Goal: Book appointment/travel/reservation

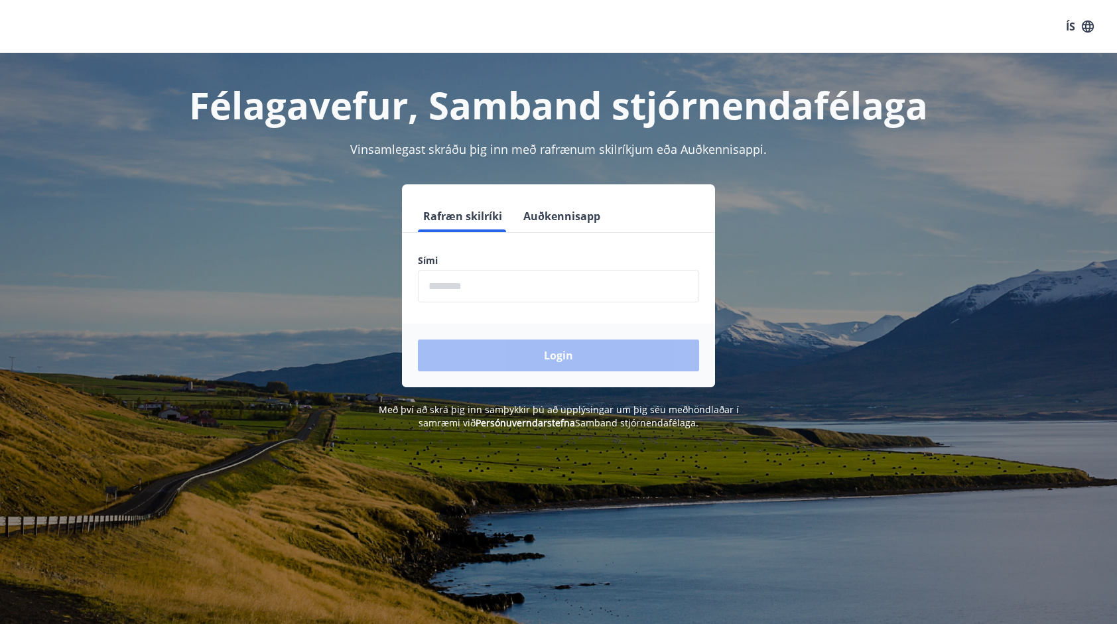
drag, startPoint x: 639, startPoint y: 221, endPoint x: 634, endPoint y: 247, distance: 26.4
click at [634, 247] on form "Rafræn skilríki Auðkennisapp Sími ​ Login" at bounding box center [558, 293] width 313 height 187
click at [504, 345] on div "Login" at bounding box center [558, 356] width 313 height 64
click at [492, 284] on input "phone" at bounding box center [558, 286] width 281 height 32
type input "********"
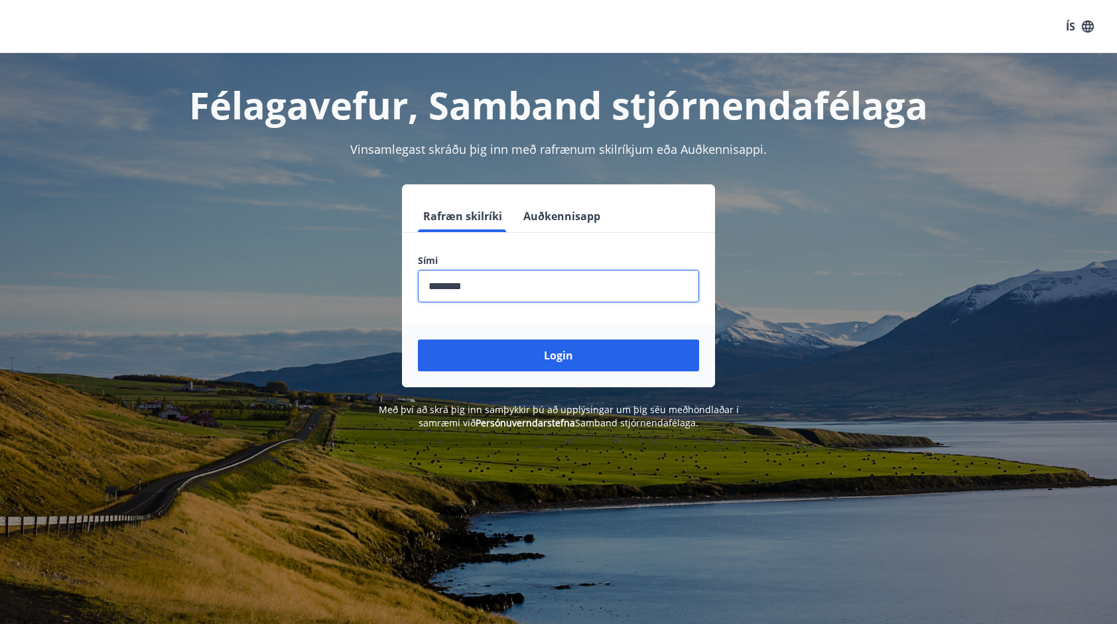
click at [576, 357] on button "Login" at bounding box center [558, 356] width 281 height 32
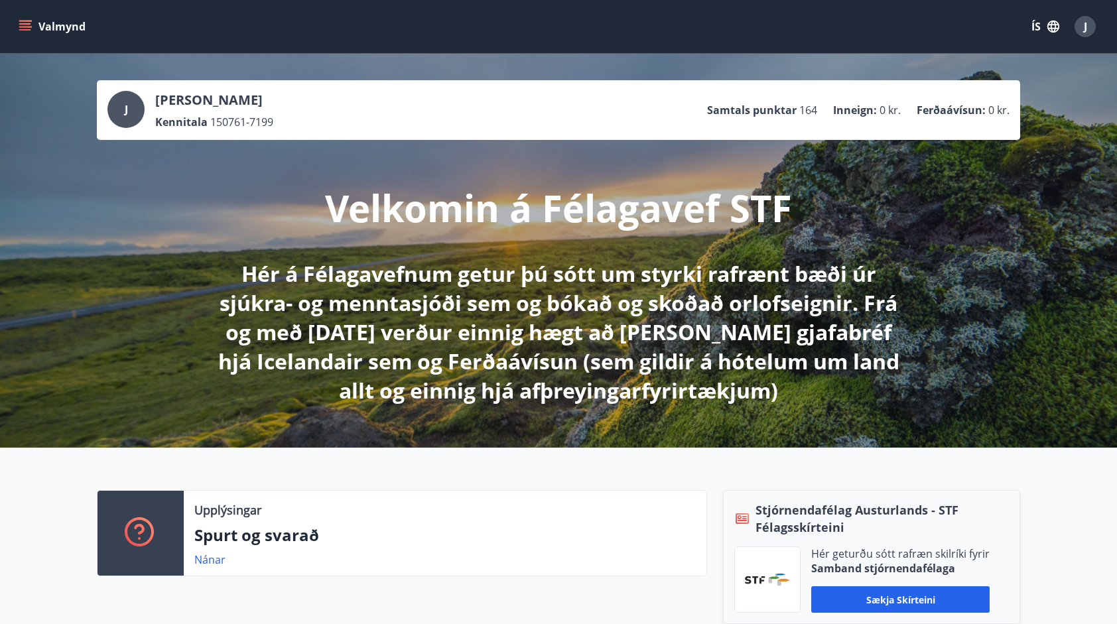
click at [988, 282] on div "[PERSON_NAME] Kennitala 150761-7199 Samtals punktar 164 Inneign : 0 kr. Ferðaáv…" at bounding box center [558, 251] width 1117 height 394
click at [31, 21] on icon "menu" at bounding box center [26, 21] width 15 height 1
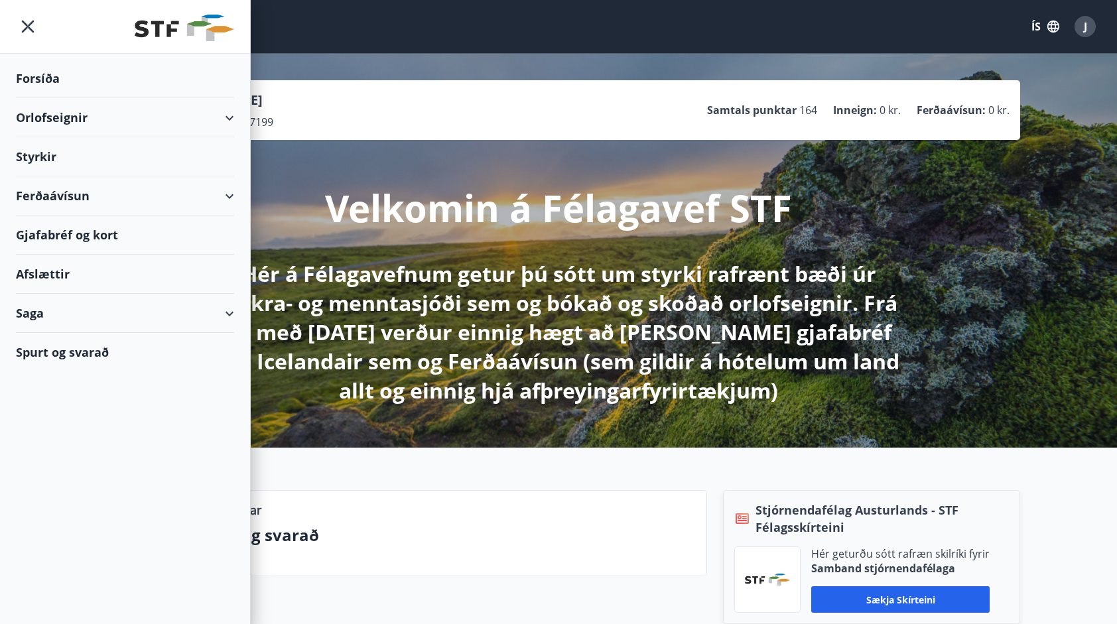
click at [231, 111] on div "Orlofseignir" at bounding box center [125, 117] width 218 height 39
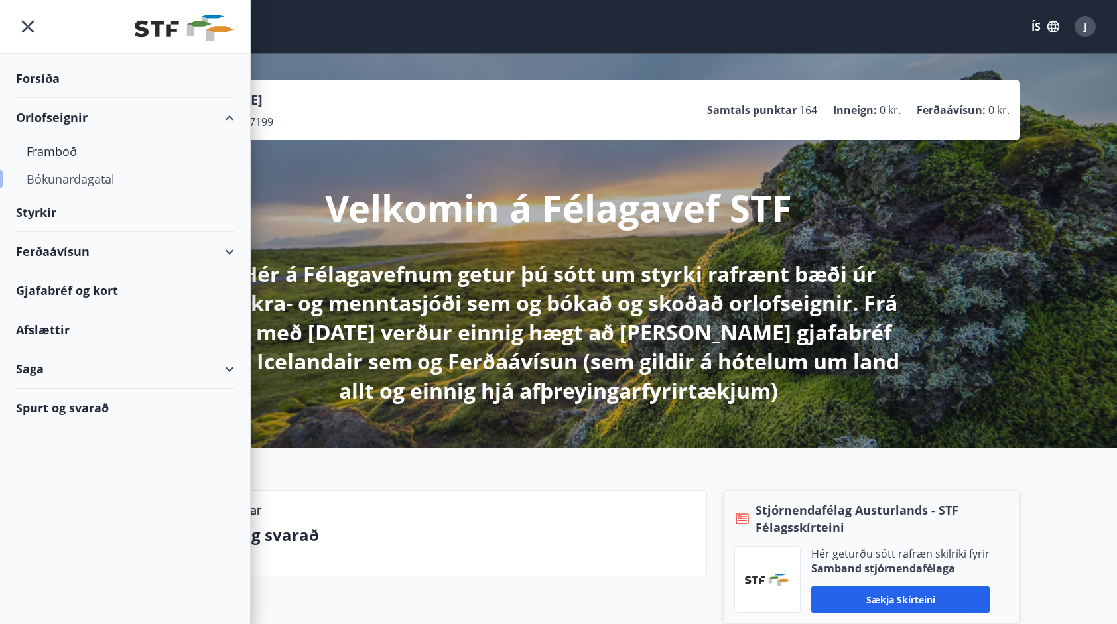
click at [90, 184] on div "Bókunardagatal" at bounding box center [125, 179] width 197 height 28
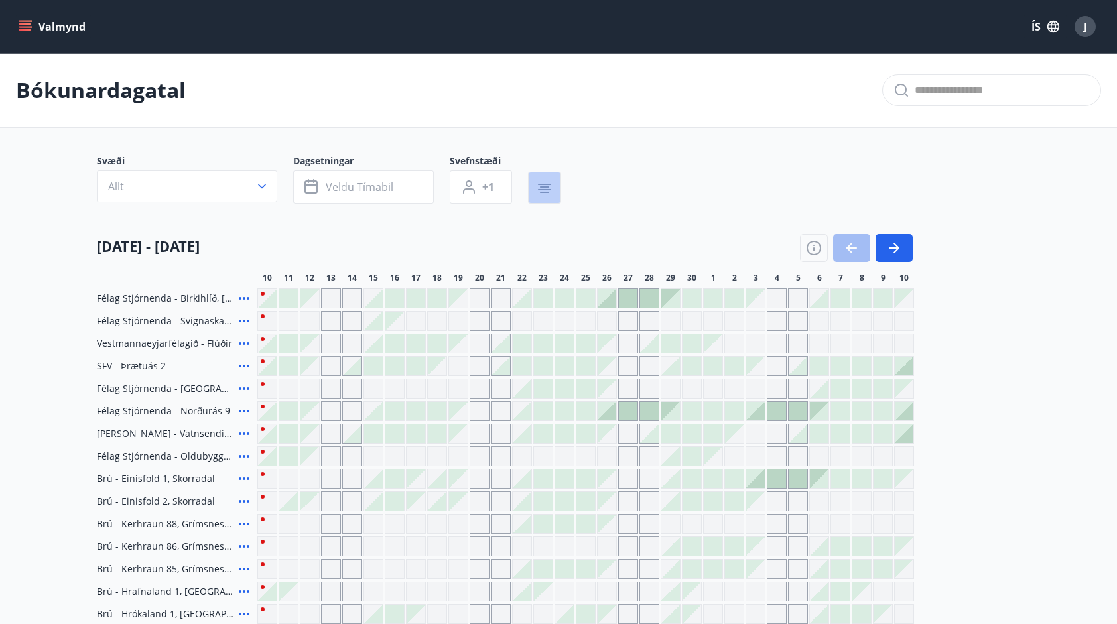
click at [543, 184] on icon "button" at bounding box center [545, 188] width 16 height 16
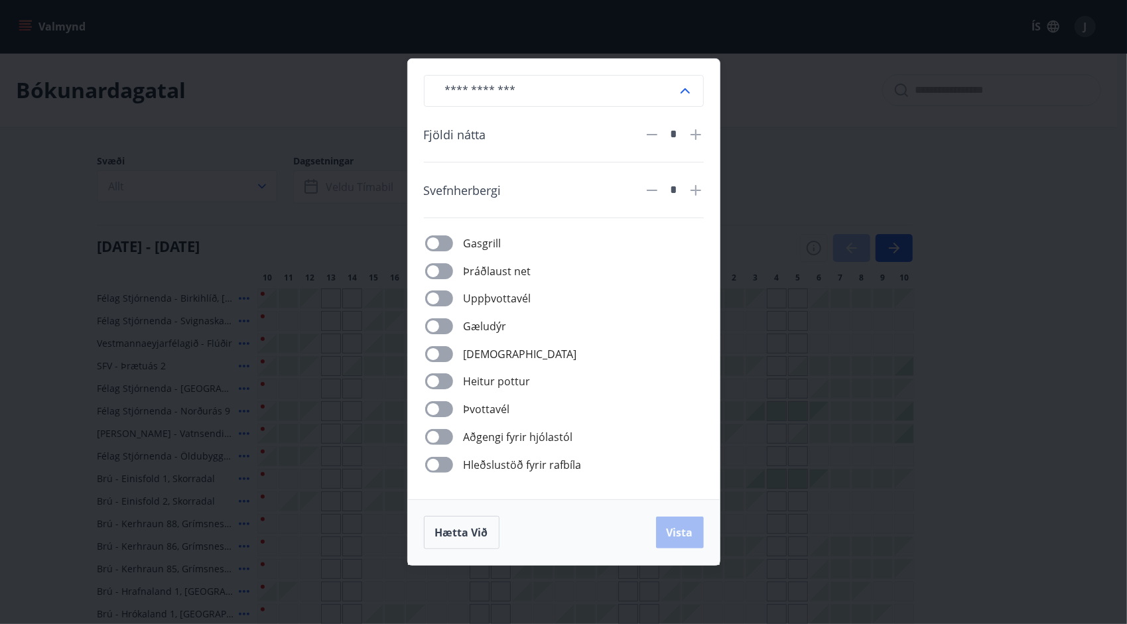
drag, startPoint x: 845, startPoint y: 273, endPoint x: 834, endPoint y: 281, distance: 13.8
click at [844, 273] on div "​ Fjöldi nátta * Svefnherbergi * Gasgrill Þráðlaust net Uppþvottavél Gæludýr Þu…" at bounding box center [563, 312] width 1127 height 624
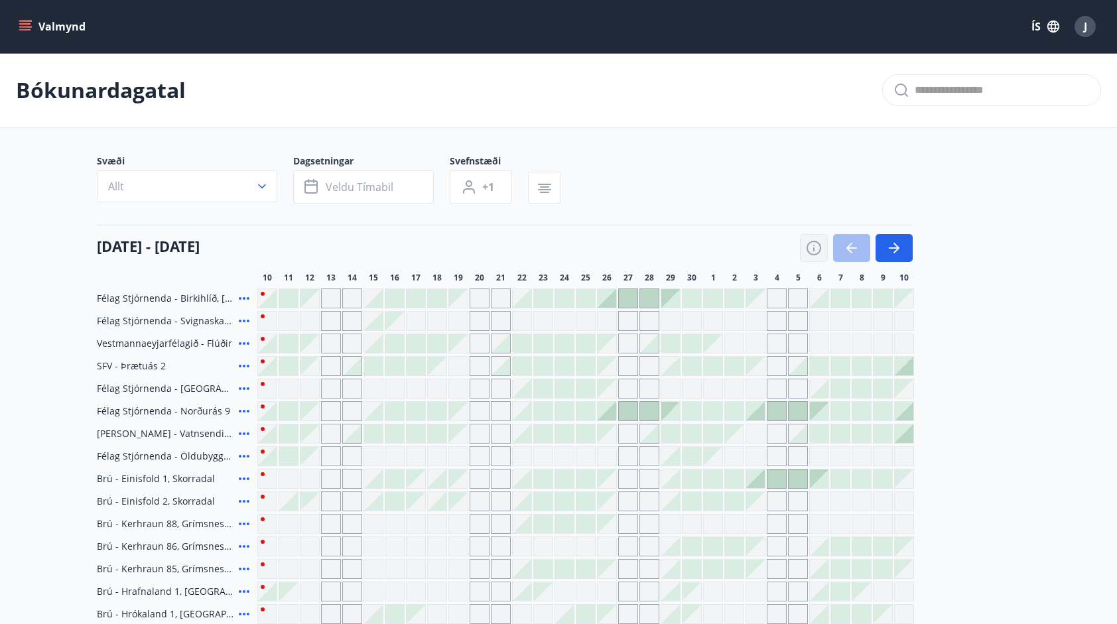
click at [820, 251] on icon "button" at bounding box center [813, 248] width 15 height 15
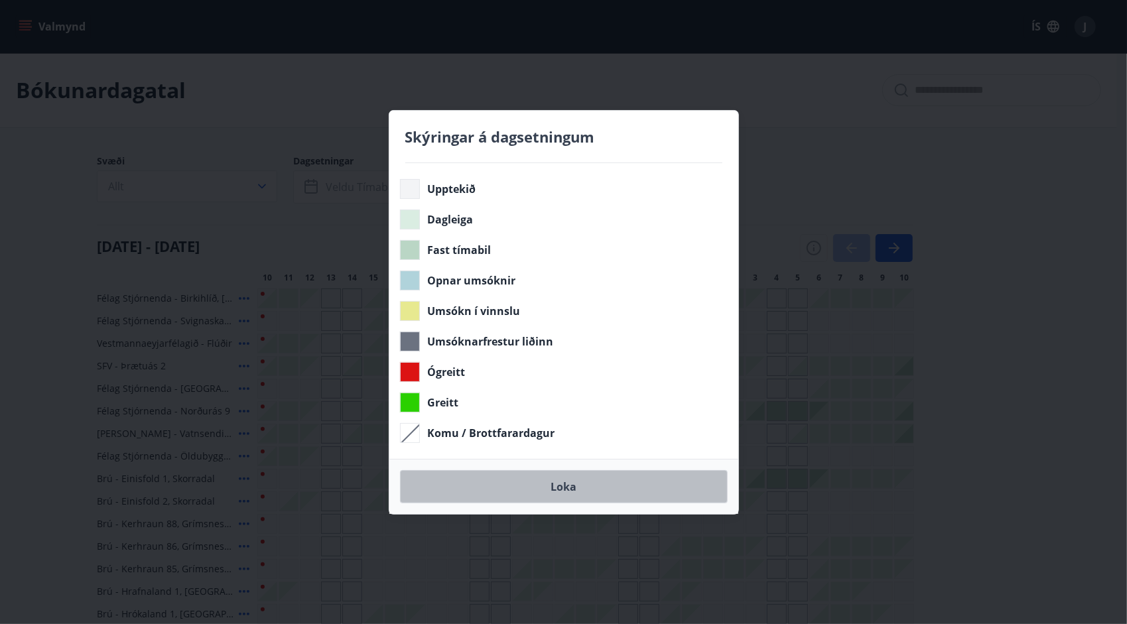
click at [516, 484] on button "Loka" at bounding box center [564, 486] width 328 height 33
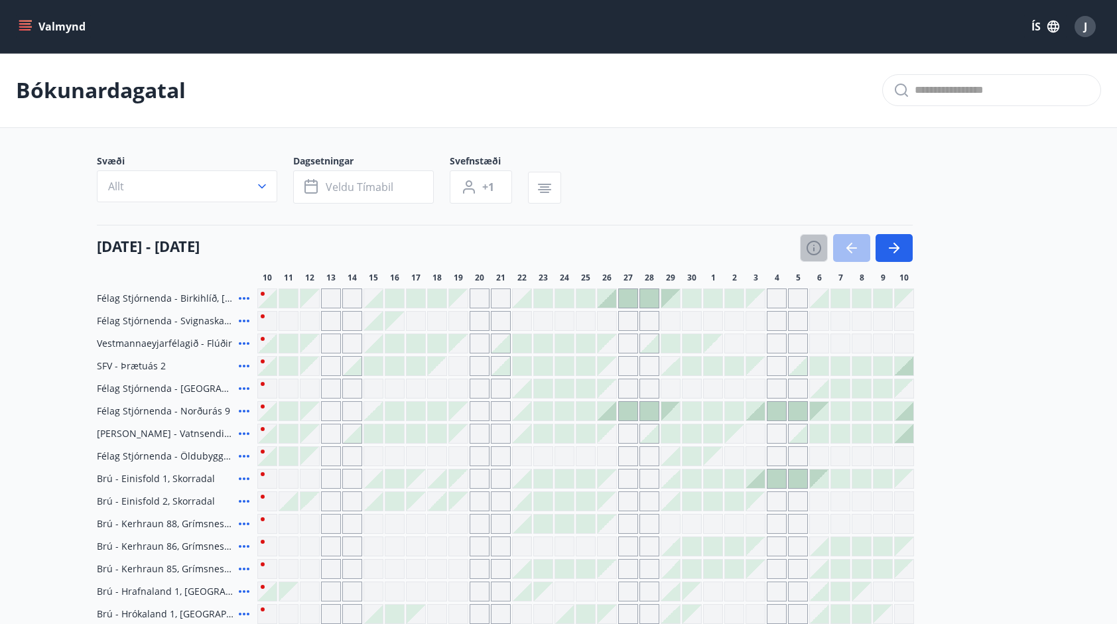
drag, startPoint x: 808, startPoint y: 251, endPoint x: 800, endPoint y: 251, distance: 8.0
click at [807, 251] on icon "button" at bounding box center [814, 248] width 16 height 16
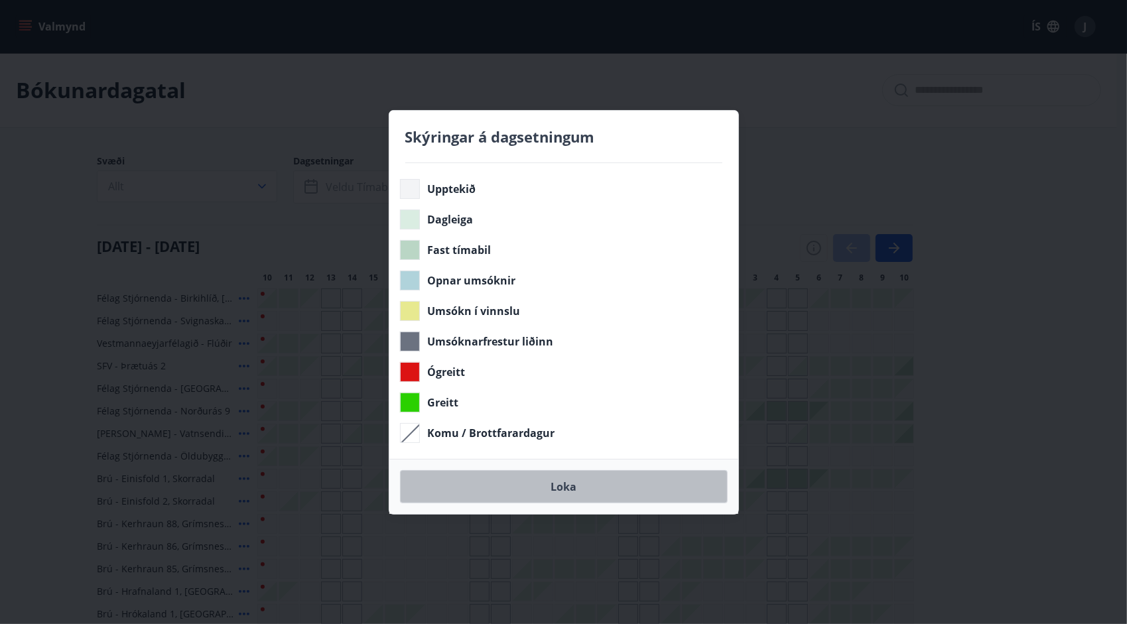
click at [570, 492] on button "Loka" at bounding box center [564, 486] width 328 height 33
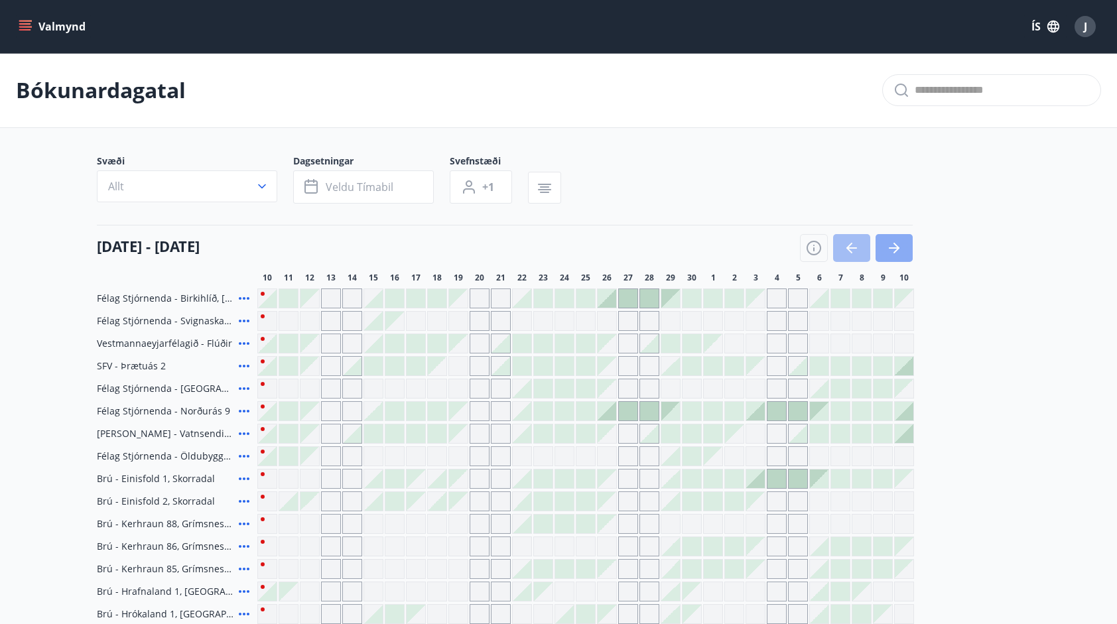
click at [895, 248] on icon "button" at bounding box center [894, 247] width 11 height 1
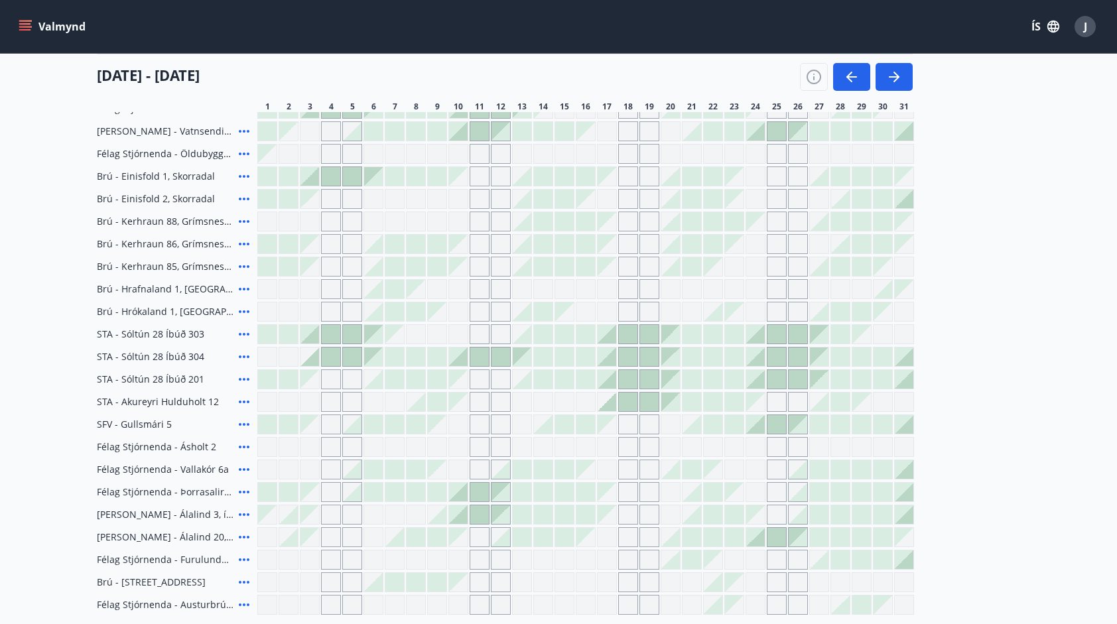
scroll to position [324, 0]
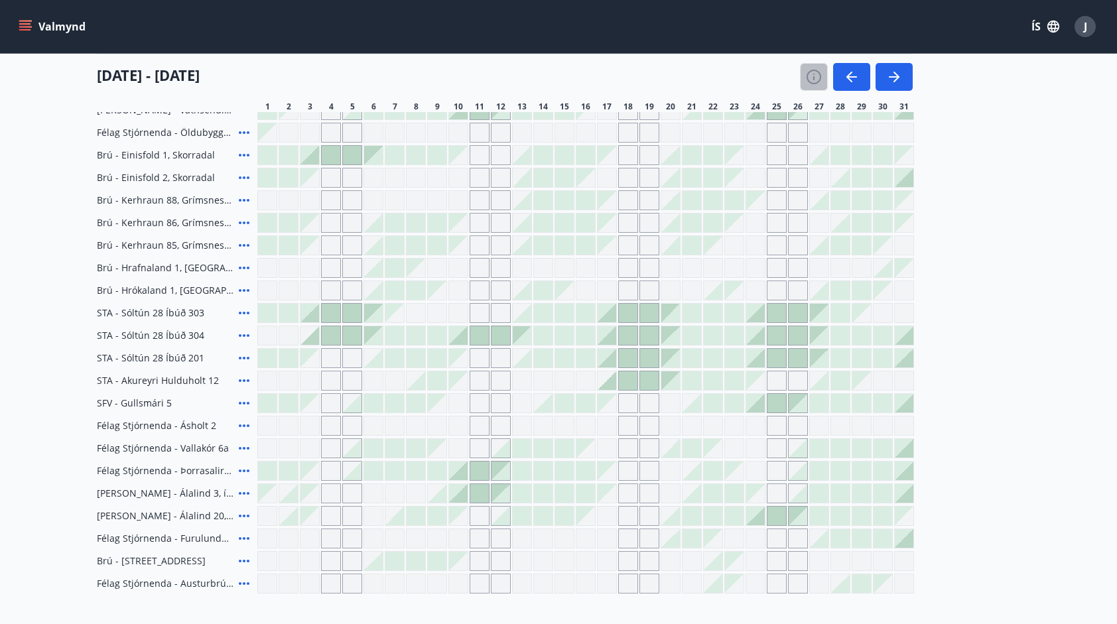
click at [820, 70] on button "button" at bounding box center [814, 77] width 28 height 28
drag, startPoint x: 820, startPoint y: 70, endPoint x: 808, endPoint y: 83, distance: 17.4
click at [818, 72] on icon "button" at bounding box center [814, 77] width 16 height 16
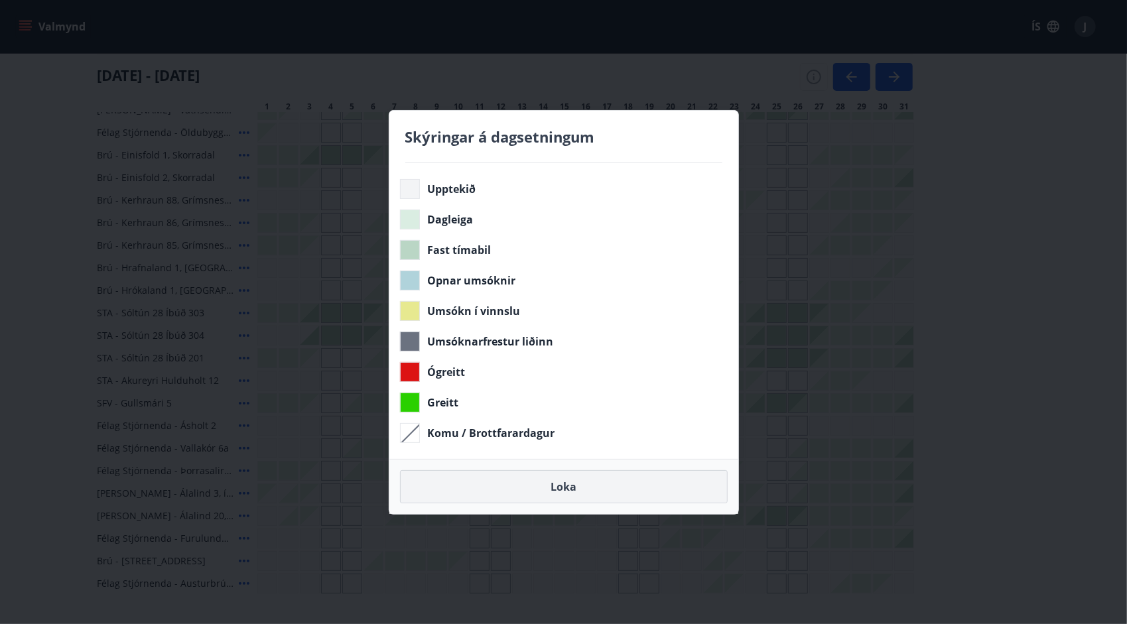
click at [574, 485] on button "Loka" at bounding box center [564, 486] width 328 height 33
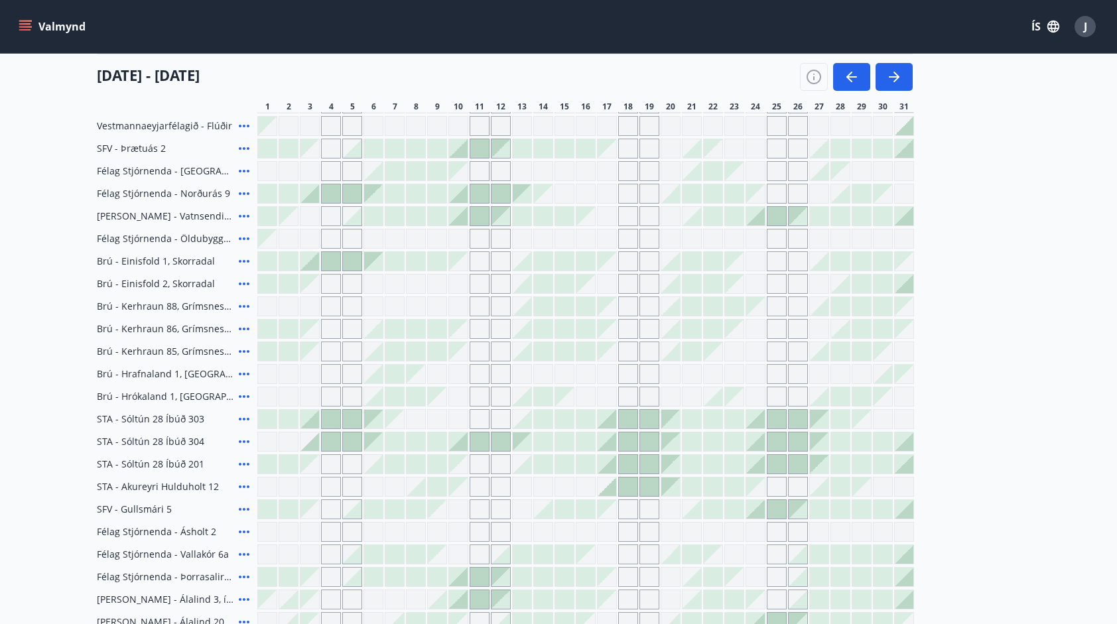
scroll to position [199, 0]
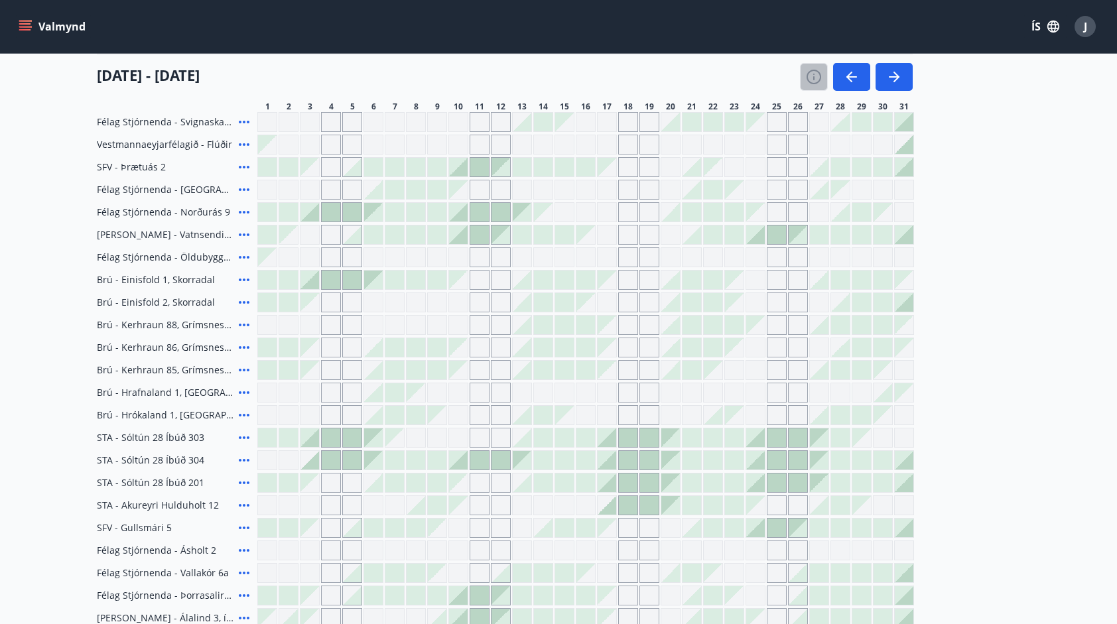
click at [818, 77] on icon "button" at bounding box center [814, 77] width 16 height 16
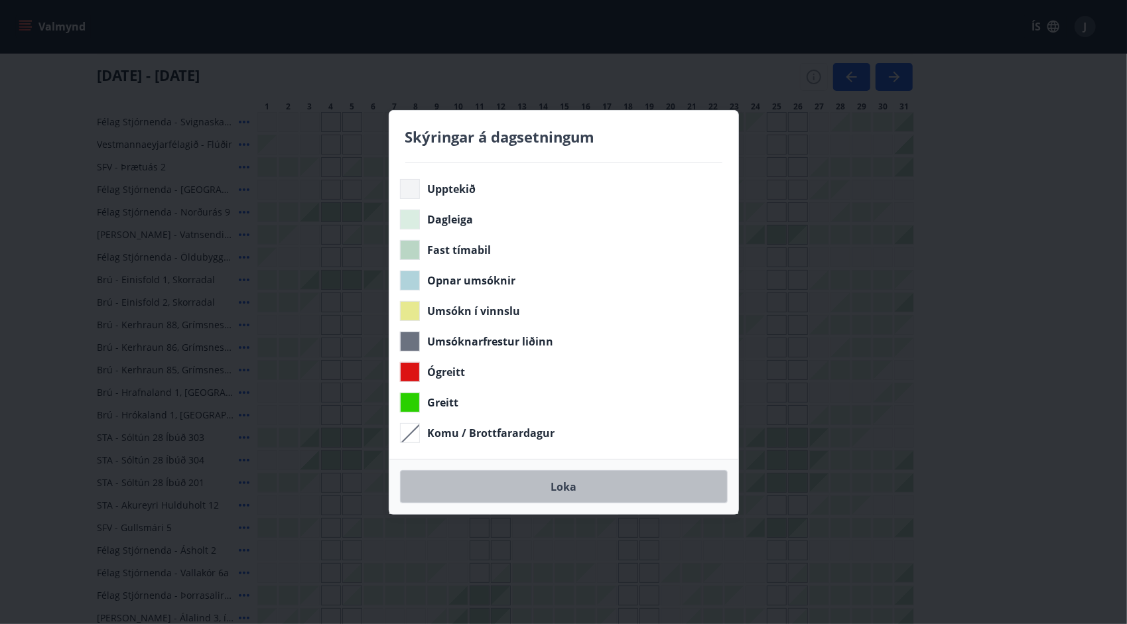
click at [568, 491] on button "Loka" at bounding box center [564, 486] width 328 height 33
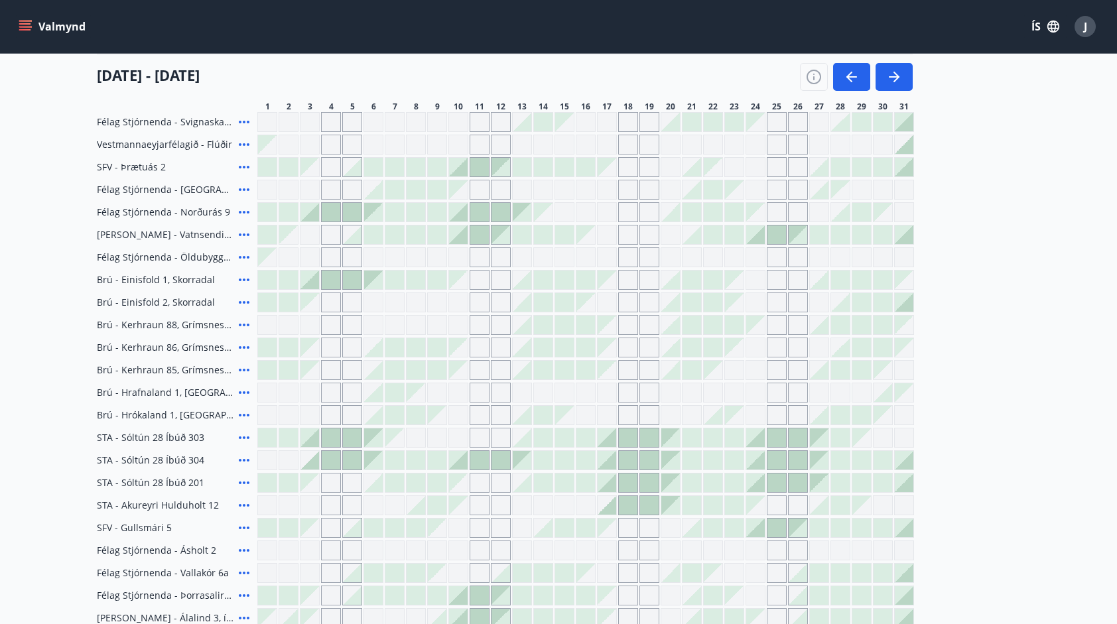
click at [874, 81] on div at bounding box center [856, 77] width 113 height 28
click at [862, 85] on button "button" at bounding box center [851, 77] width 37 height 28
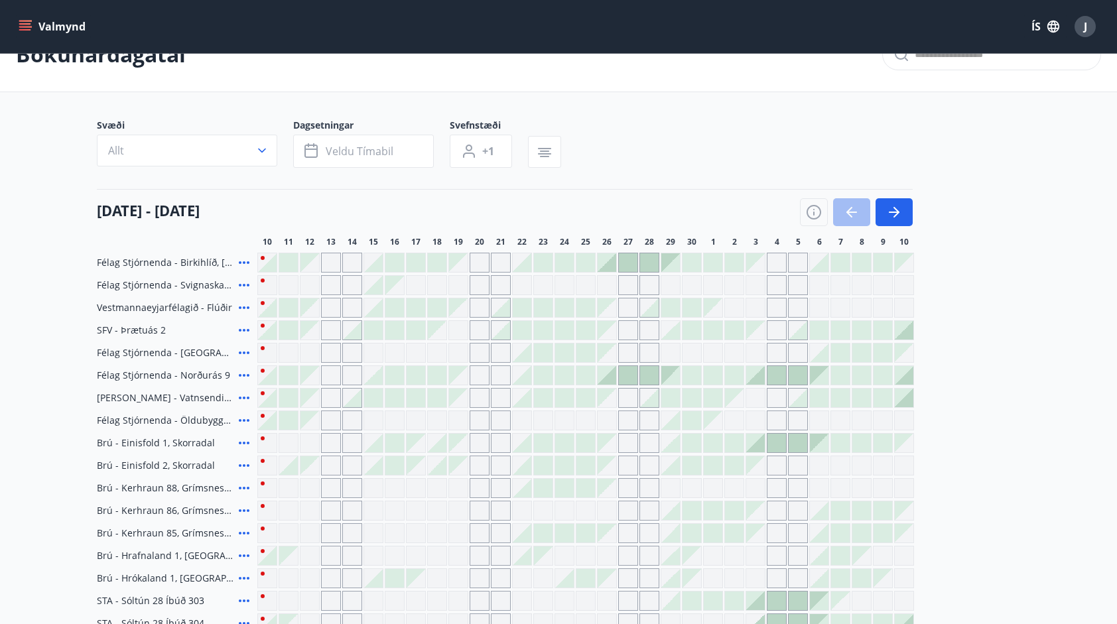
scroll to position [66, 0]
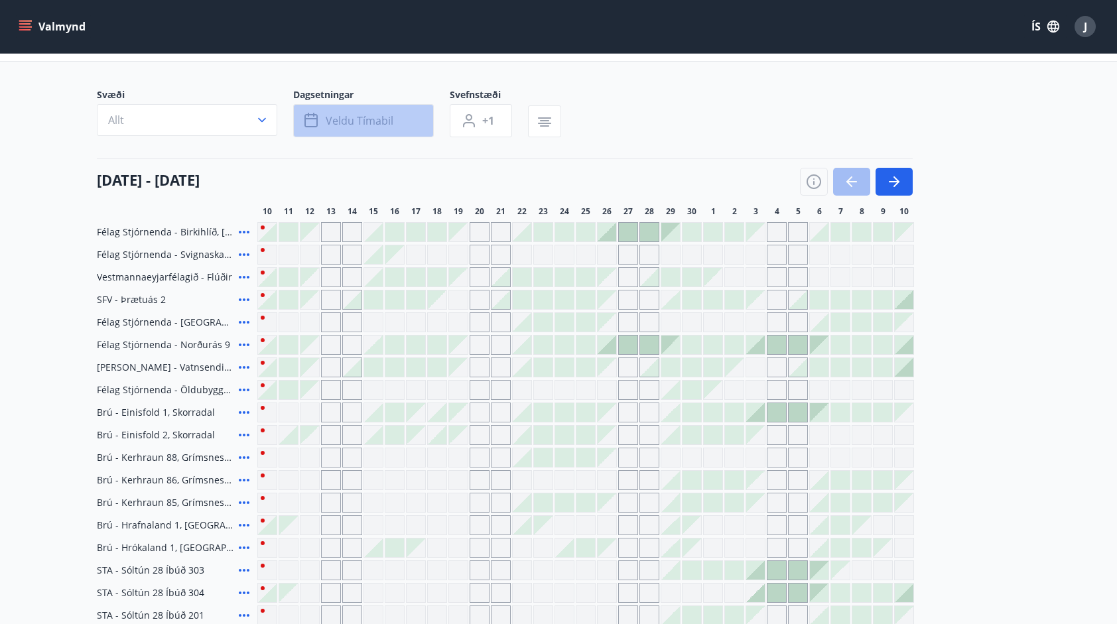
click at [357, 121] on span "Veldu tímabil" at bounding box center [360, 120] width 68 height 15
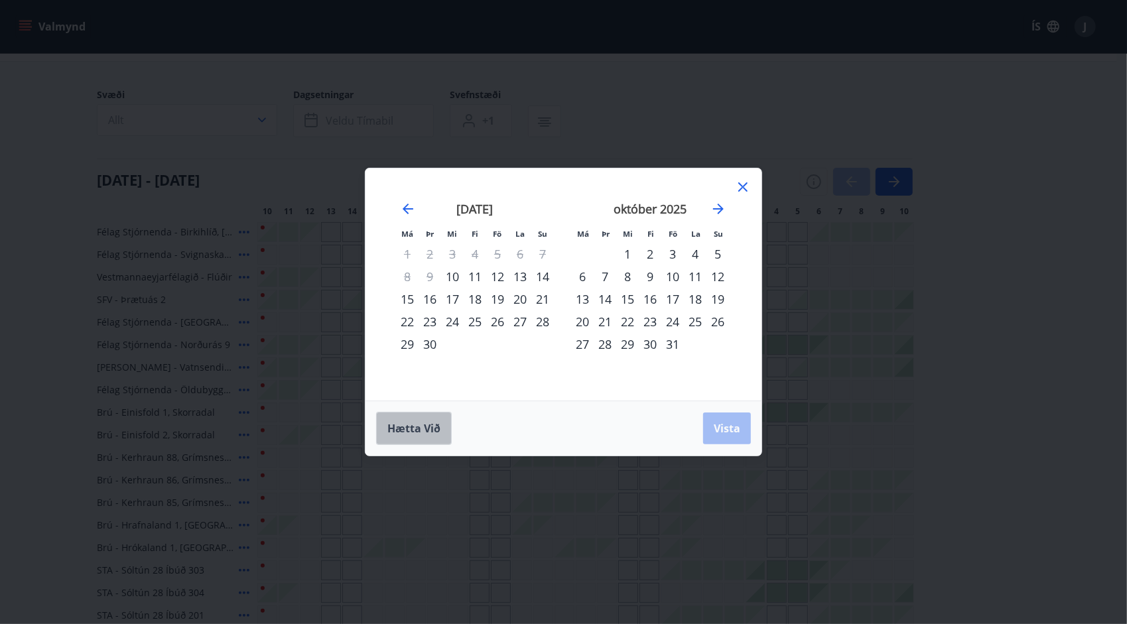
click at [422, 428] on span "Hætta við" at bounding box center [413, 428] width 53 height 15
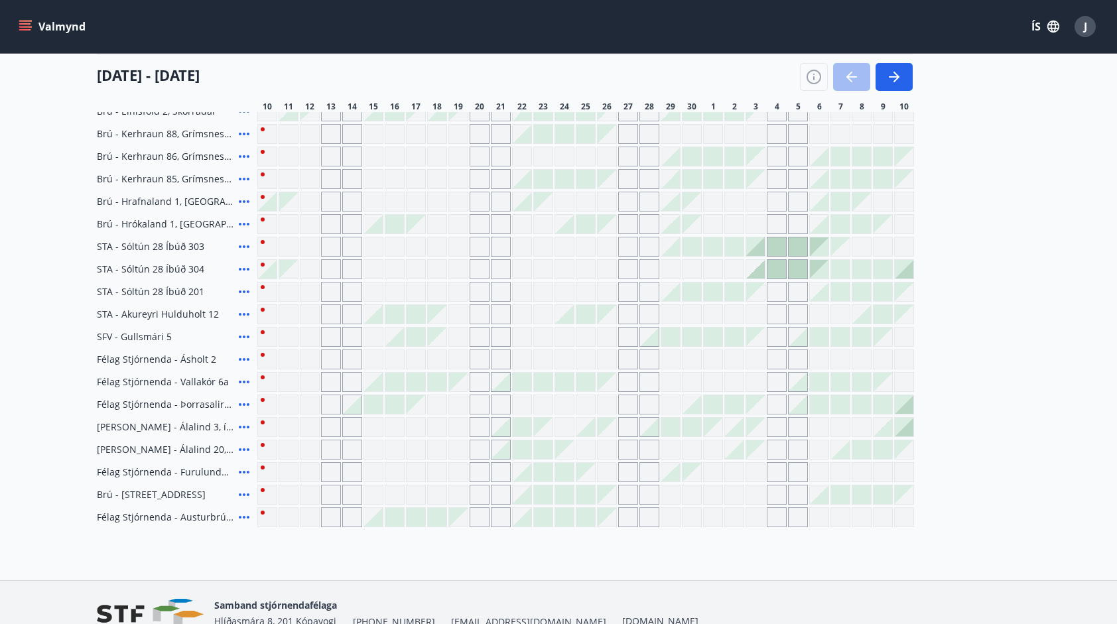
scroll to position [0, 0]
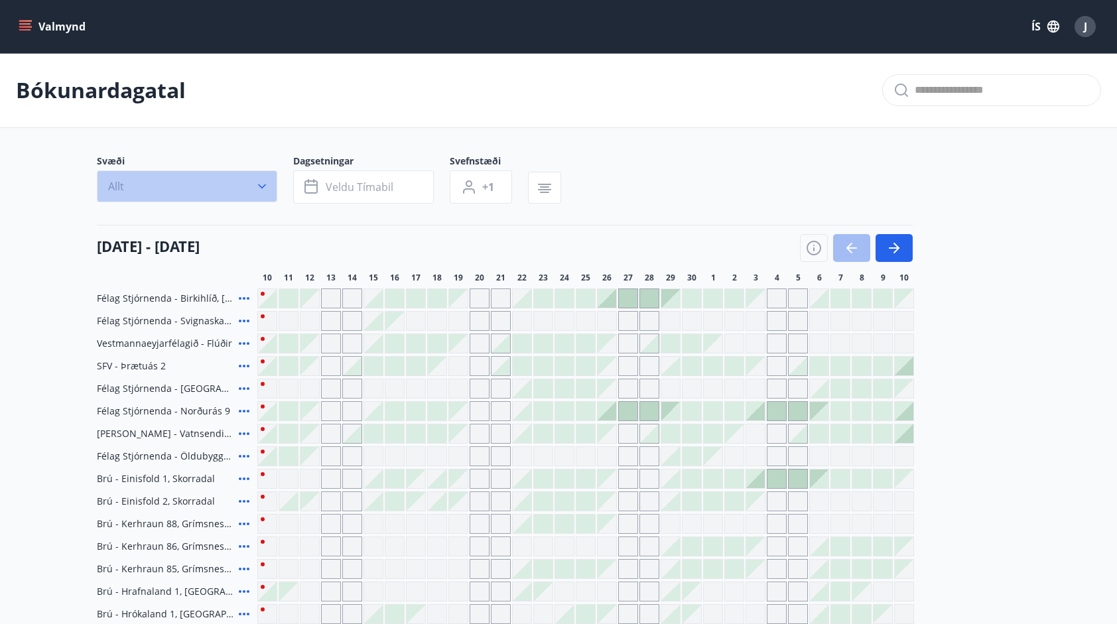
click at [270, 187] on button "Allt" at bounding box center [187, 186] width 180 height 32
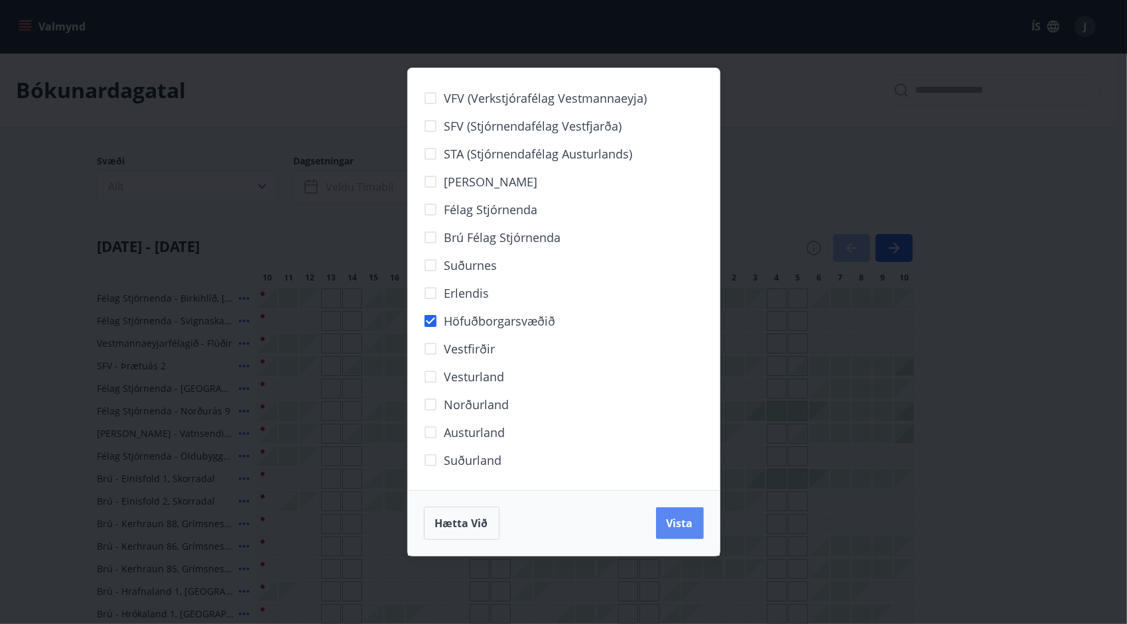
click at [667, 511] on button "Vista" at bounding box center [680, 523] width 48 height 32
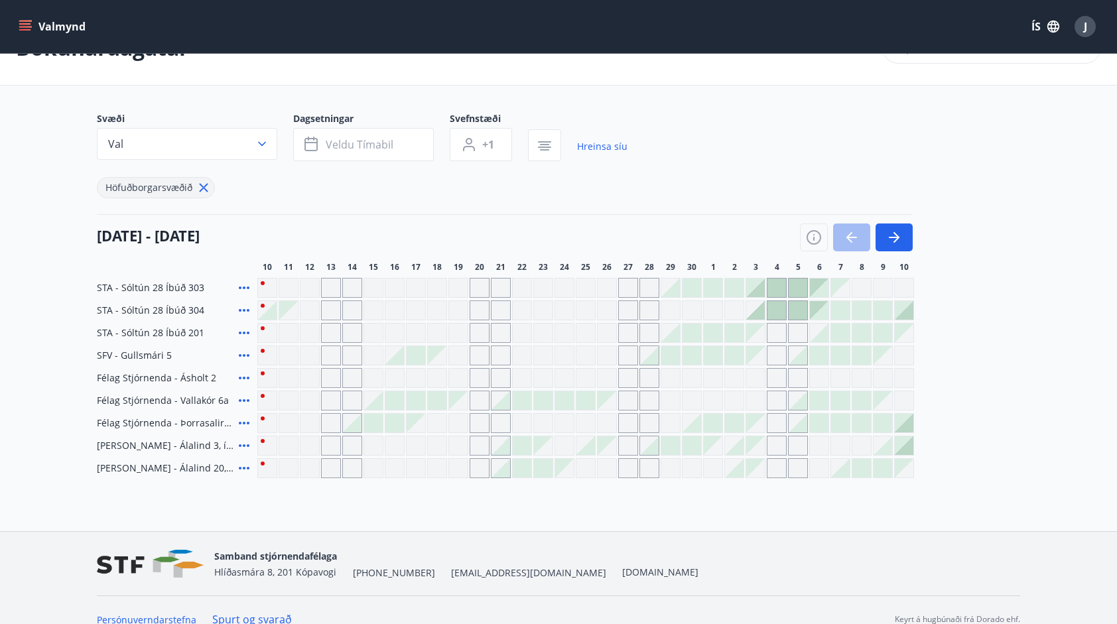
scroll to position [60, 0]
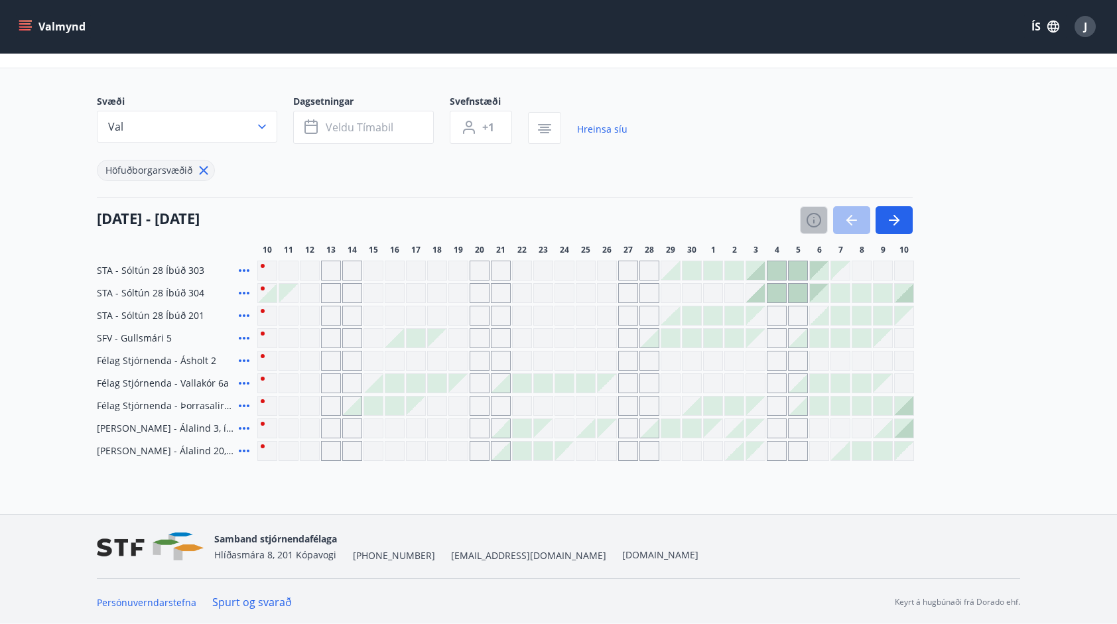
click at [810, 217] on icon "button" at bounding box center [814, 220] width 16 height 16
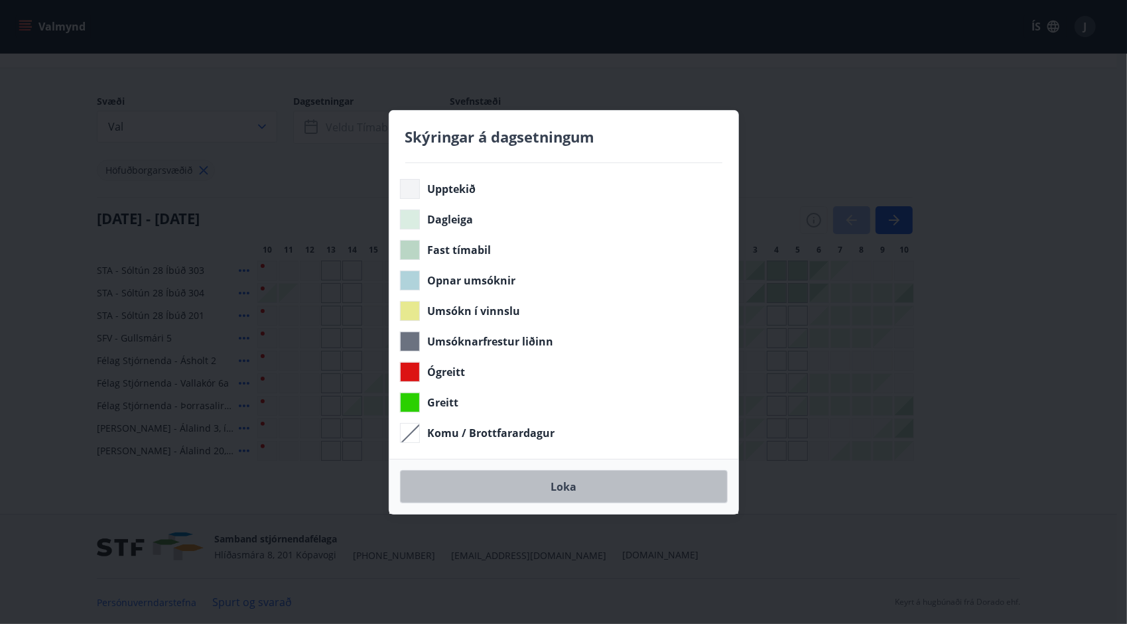
click at [561, 485] on button "Loka" at bounding box center [564, 486] width 328 height 33
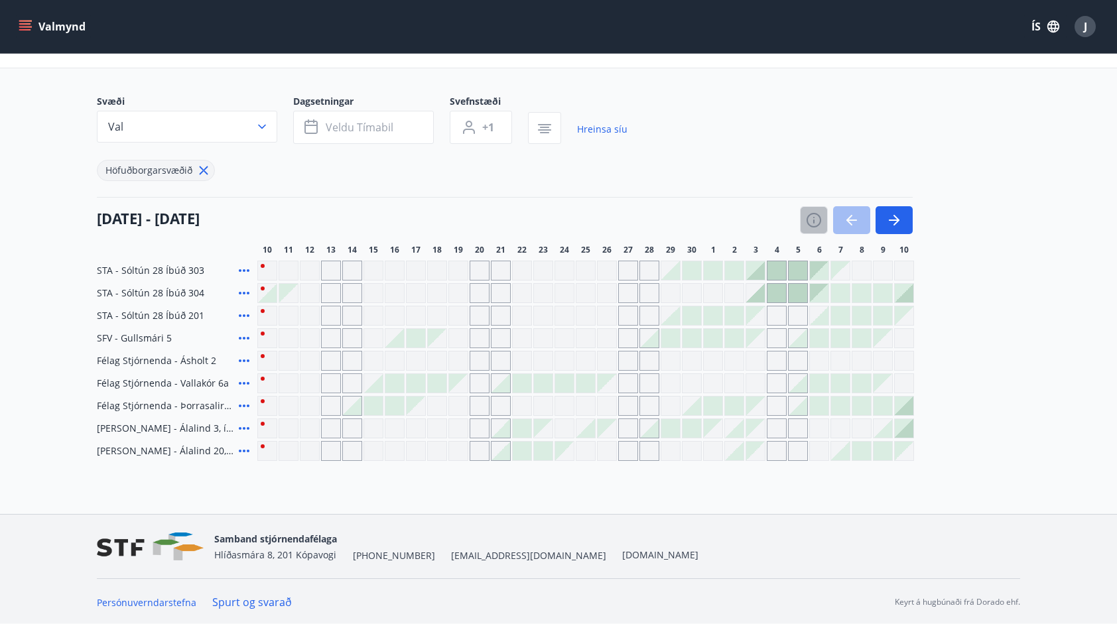
click at [813, 223] on icon "button" at bounding box center [814, 220] width 16 height 16
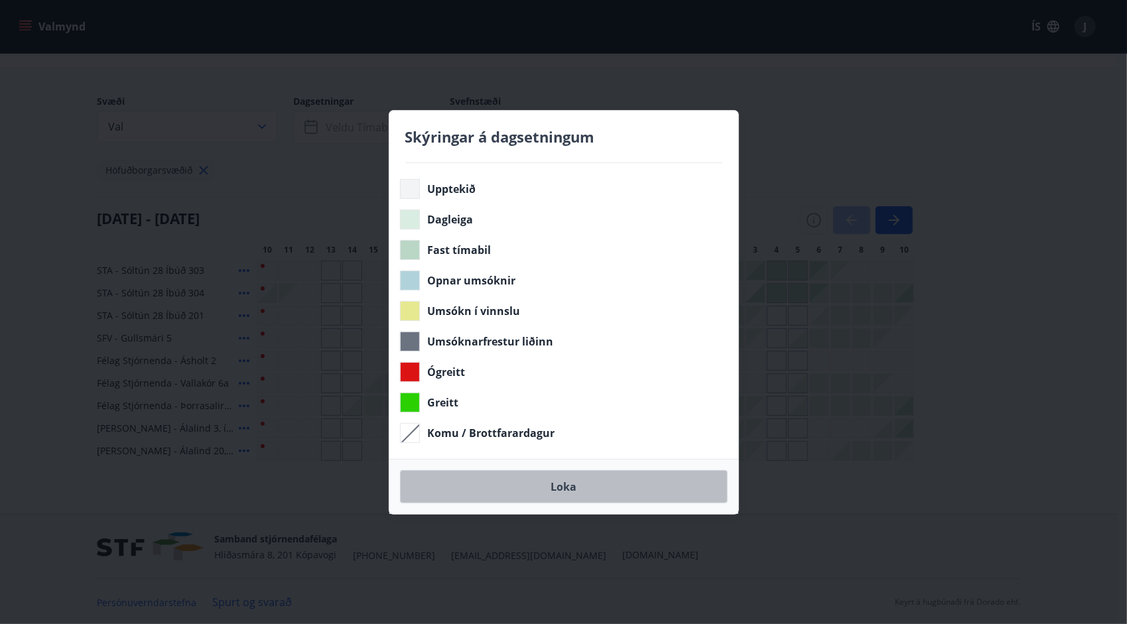
click at [574, 480] on button "Loka" at bounding box center [564, 486] width 328 height 33
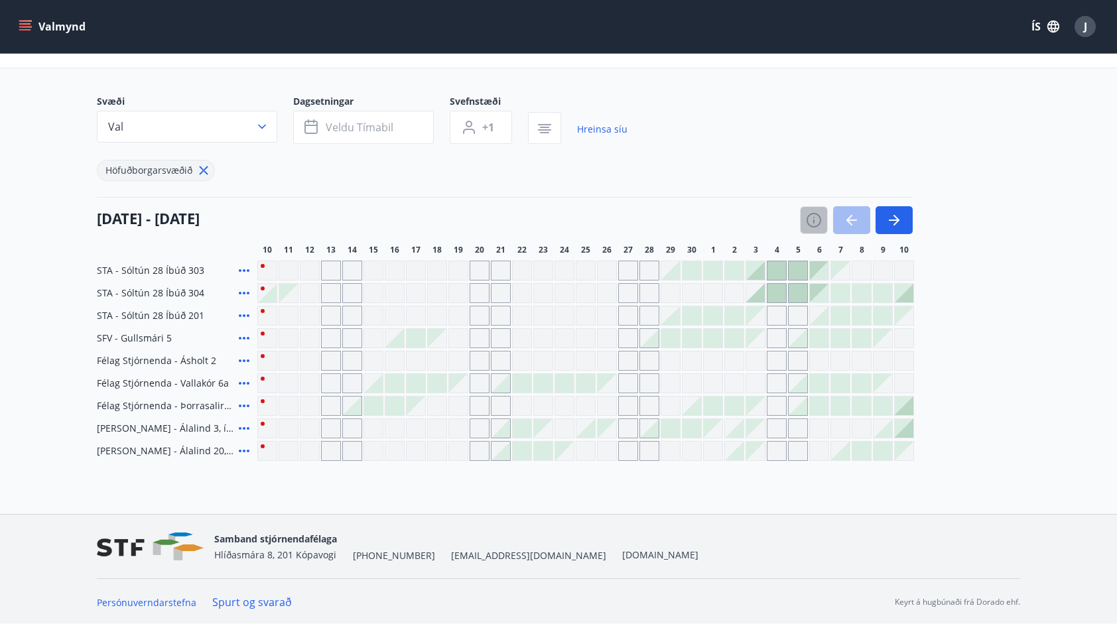
click at [816, 216] on icon "button" at bounding box center [814, 220] width 16 height 16
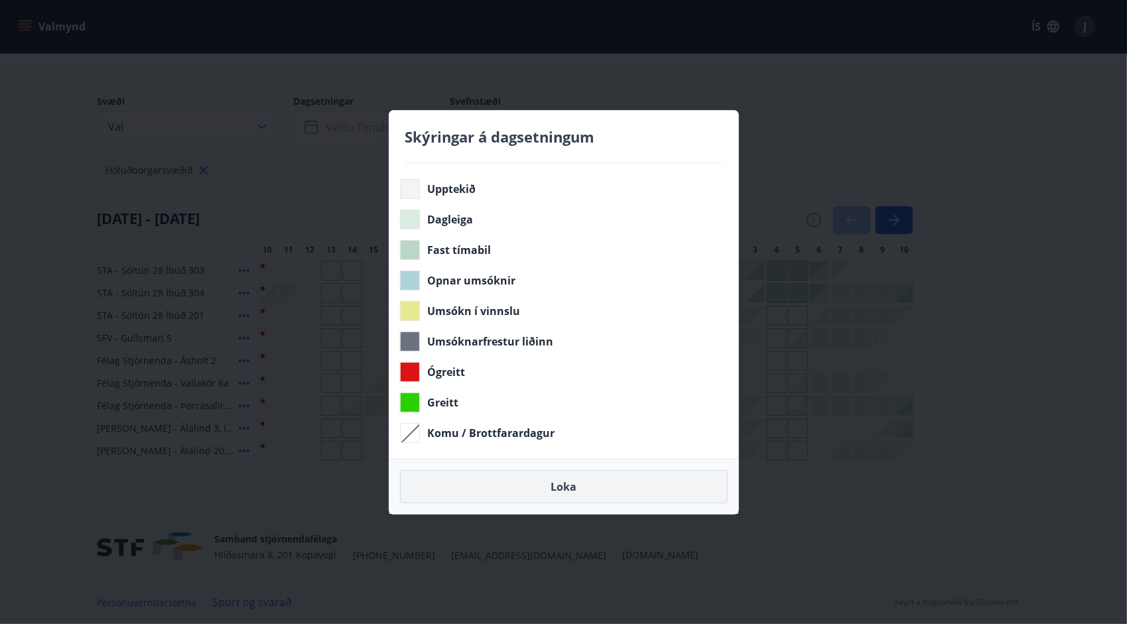
click at [552, 491] on button "Loka" at bounding box center [564, 486] width 328 height 33
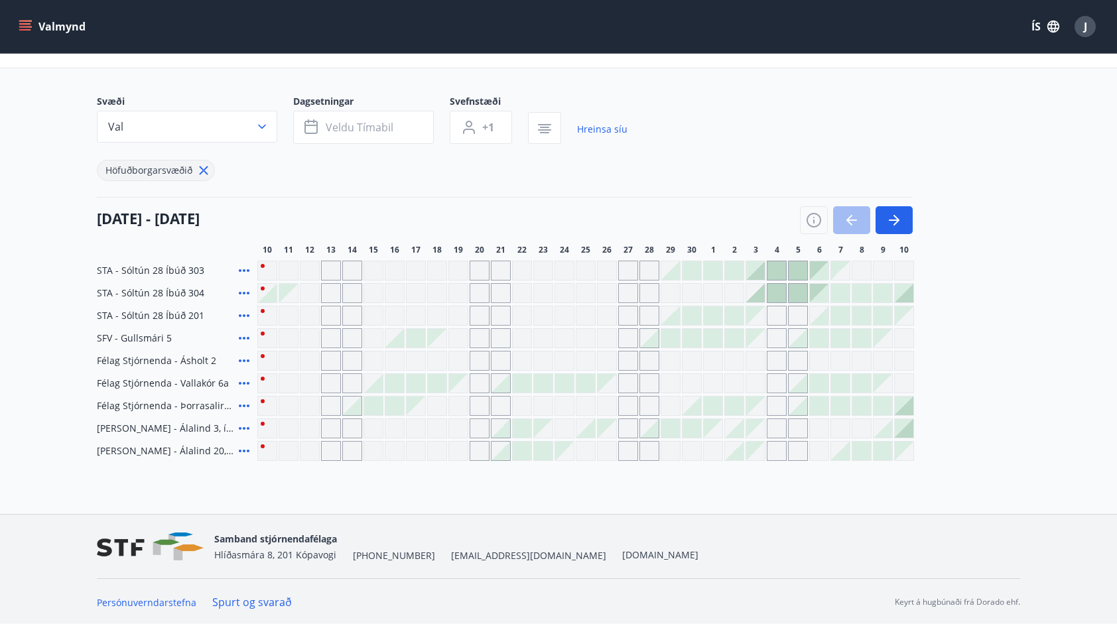
click at [384, 294] on div at bounding box center [585, 293] width 657 height 20
click at [810, 212] on icon "button" at bounding box center [814, 220] width 16 height 16
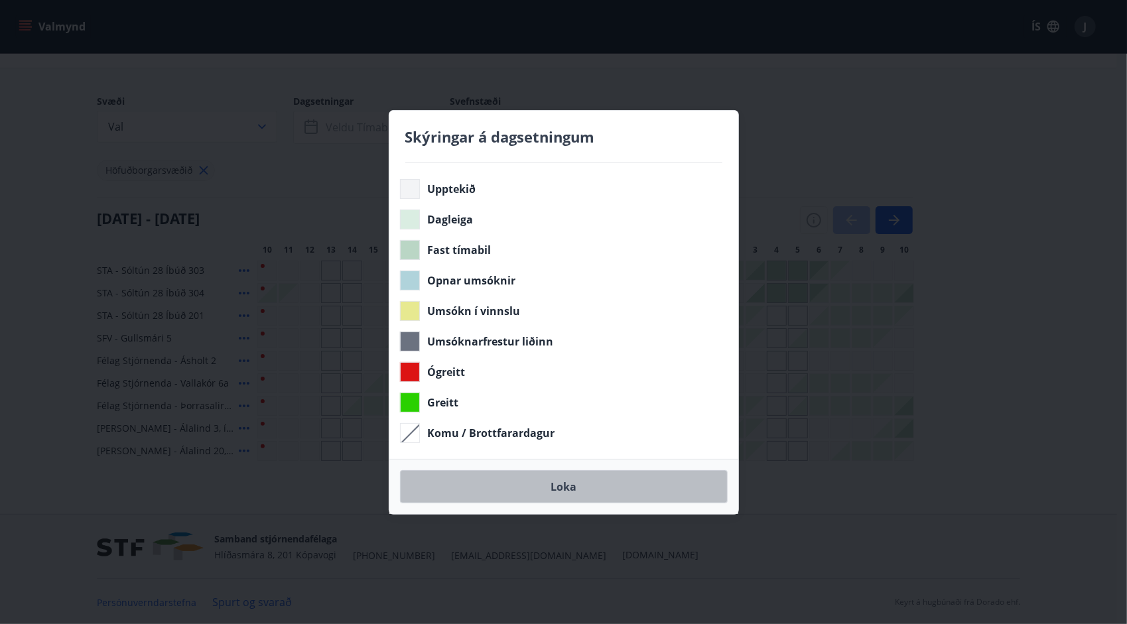
click at [568, 479] on button "Loka" at bounding box center [564, 486] width 328 height 33
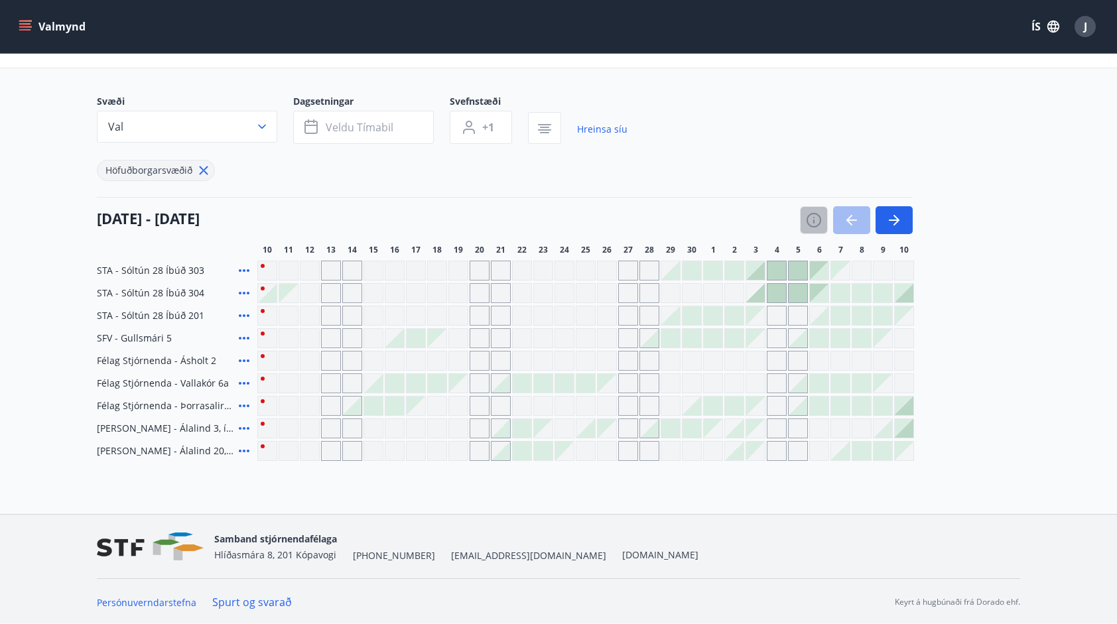
click at [811, 215] on icon "button" at bounding box center [814, 220] width 16 height 16
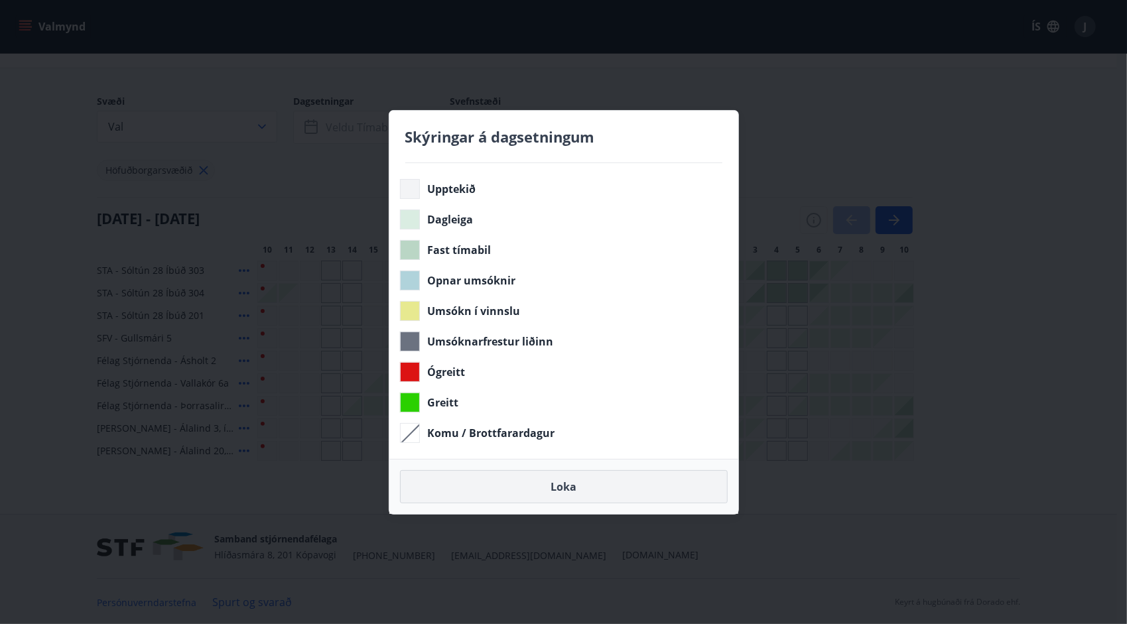
click at [552, 483] on button "Loka" at bounding box center [564, 486] width 328 height 33
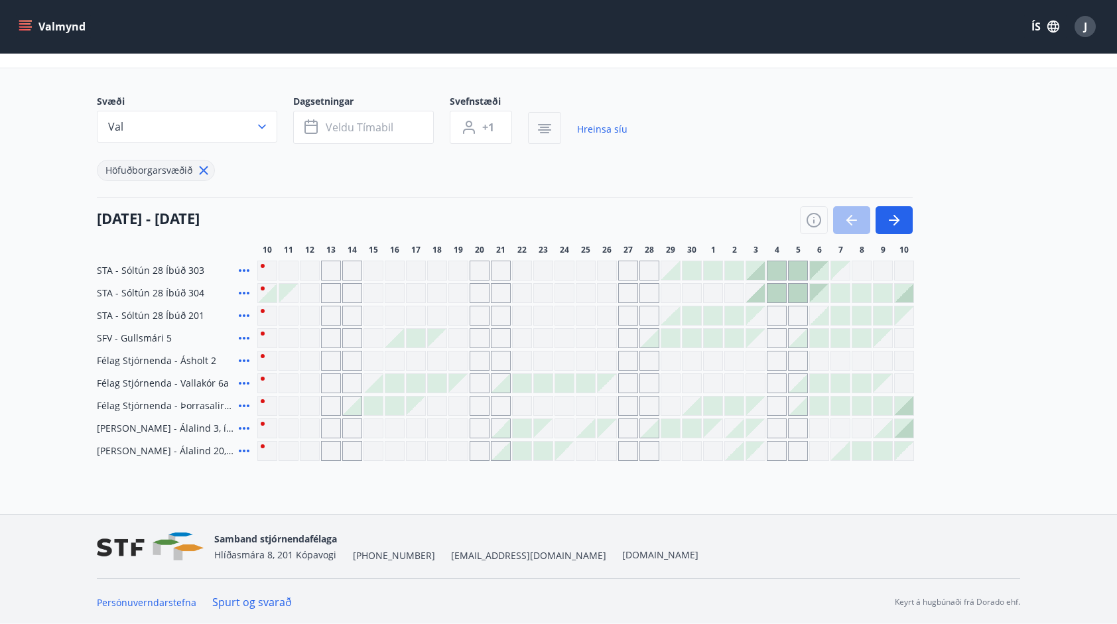
click at [550, 128] on icon "button" at bounding box center [545, 129] width 16 height 16
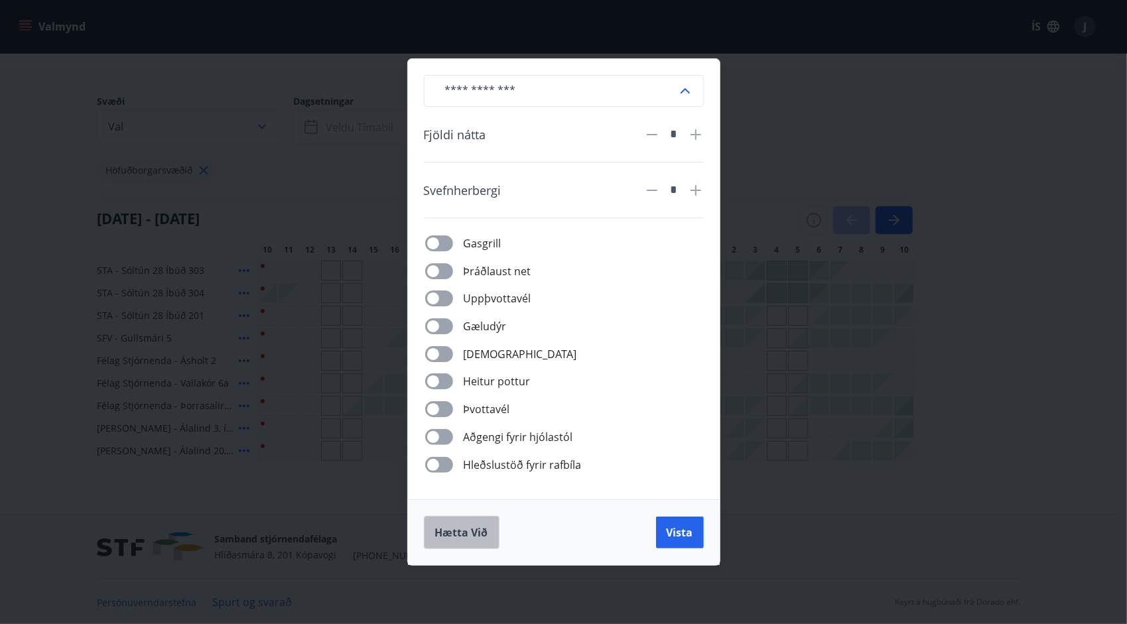
click at [478, 535] on span "Hætta við" at bounding box center [461, 532] width 53 height 15
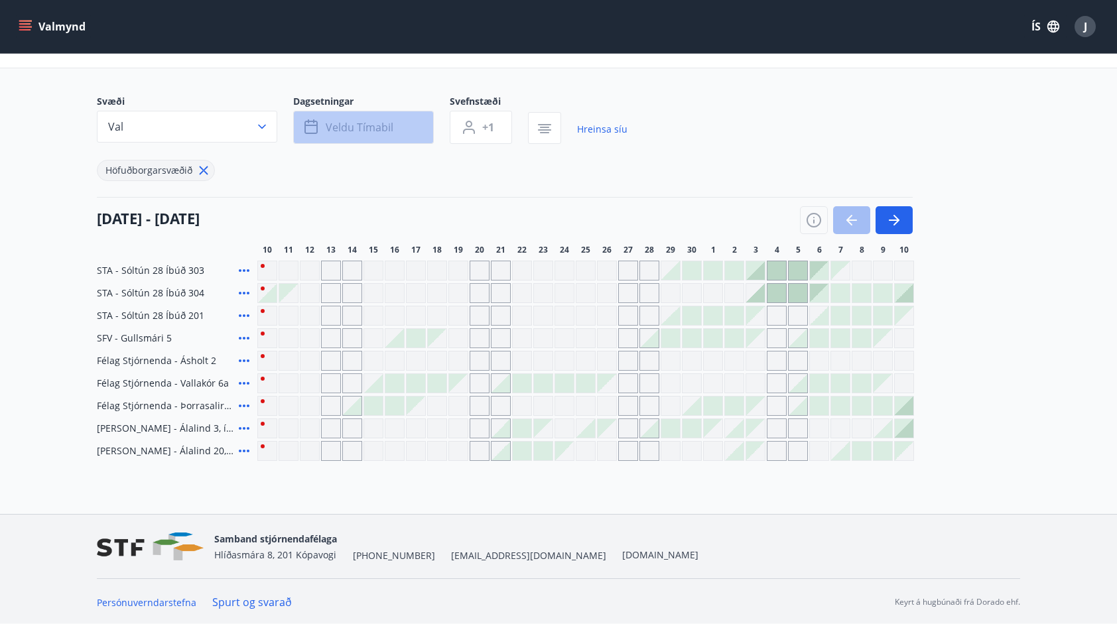
click at [379, 125] on span "Veldu tímabil" at bounding box center [360, 127] width 68 height 15
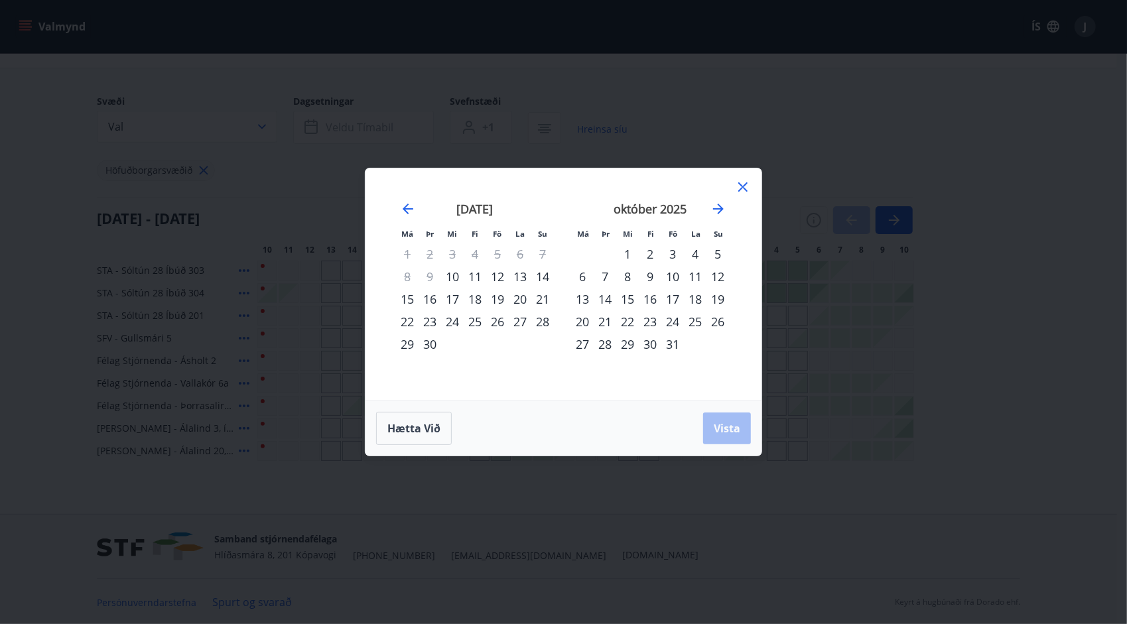
click at [509, 277] on div "13" at bounding box center [520, 276] width 23 height 23
click at [492, 271] on div "12" at bounding box center [497, 276] width 23 height 23
drag, startPoint x: 543, startPoint y: 276, endPoint x: 550, endPoint y: 288, distance: 14.0
click at [543, 277] on div "14" at bounding box center [542, 276] width 23 height 23
click at [737, 437] on button "Vista" at bounding box center [727, 428] width 48 height 32
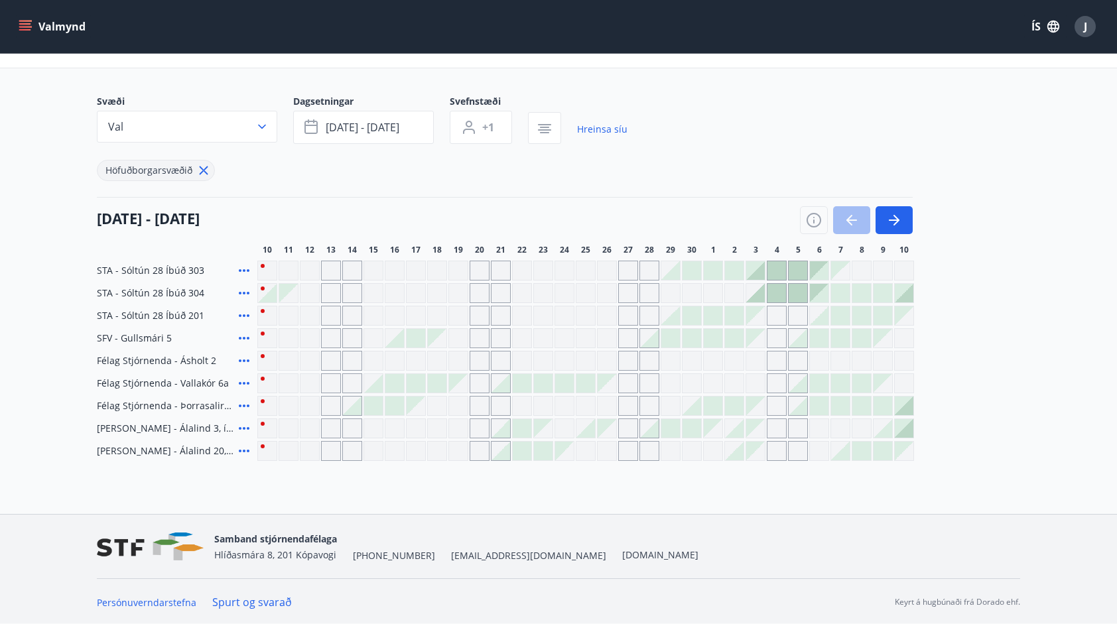
scroll to position [1, 0]
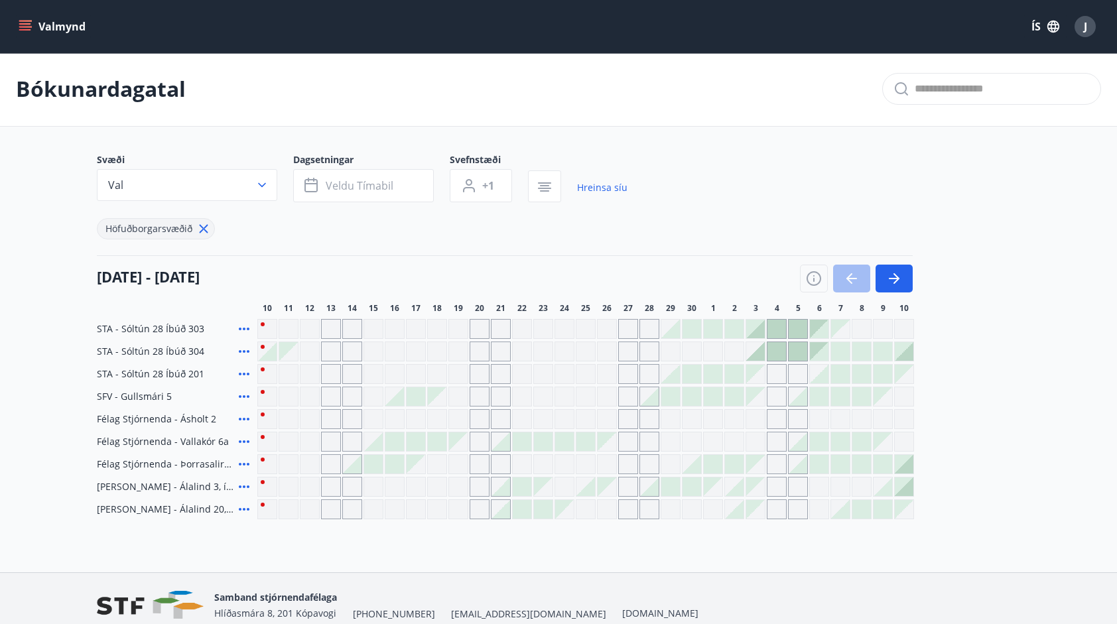
scroll to position [60, 0]
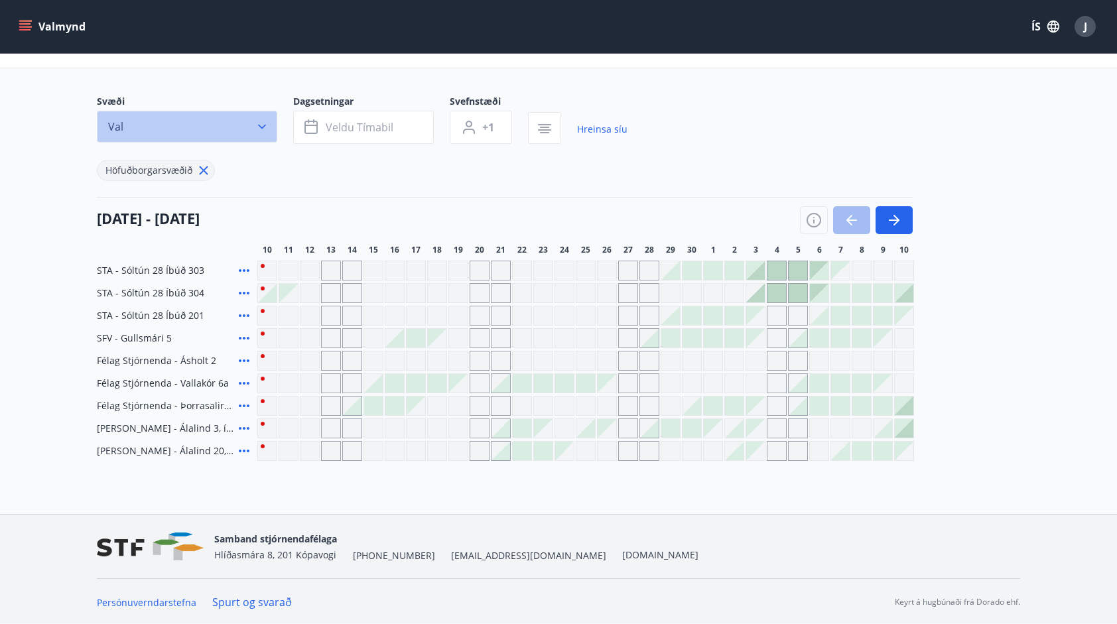
click at [267, 124] on icon "button" at bounding box center [261, 126] width 13 height 13
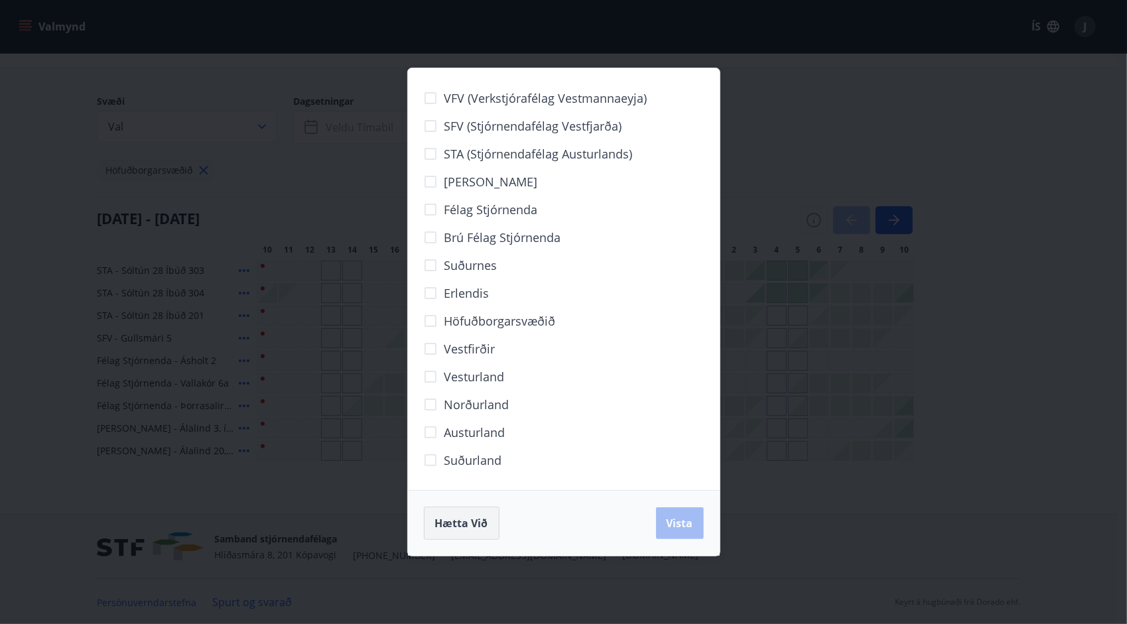
click at [439, 527] on span "Hætta við" at bounding box center [461, 523] width 53 height 15
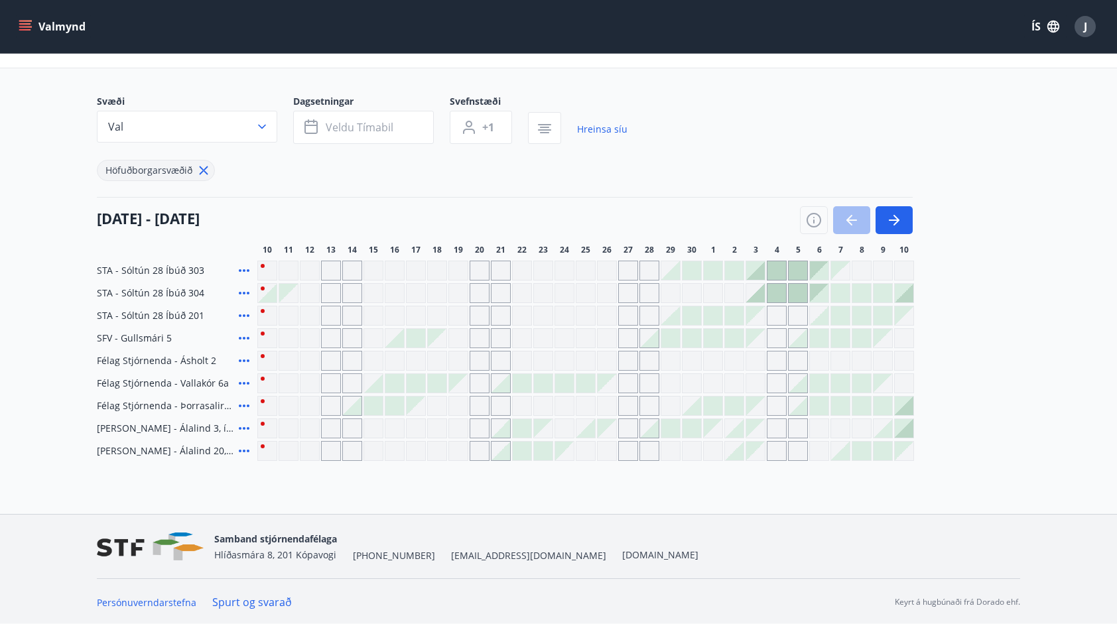
drag, startPoint x: 198, startPoint y: 163, endPoint x: 202, endPoint y: 174, distance: 11.1
click at [200, 164] on icon at bounding box center [203, 170] width 15 height 15
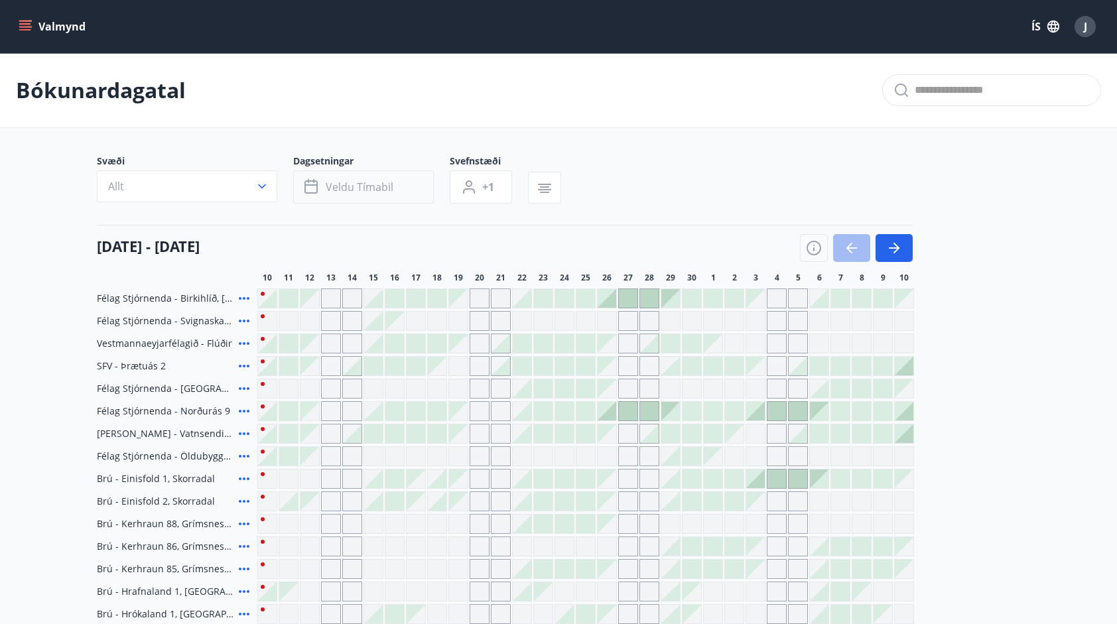
click at [354, 182] on span "Veldu tímabil" at bounding box center [360, 187] width 68 height 15
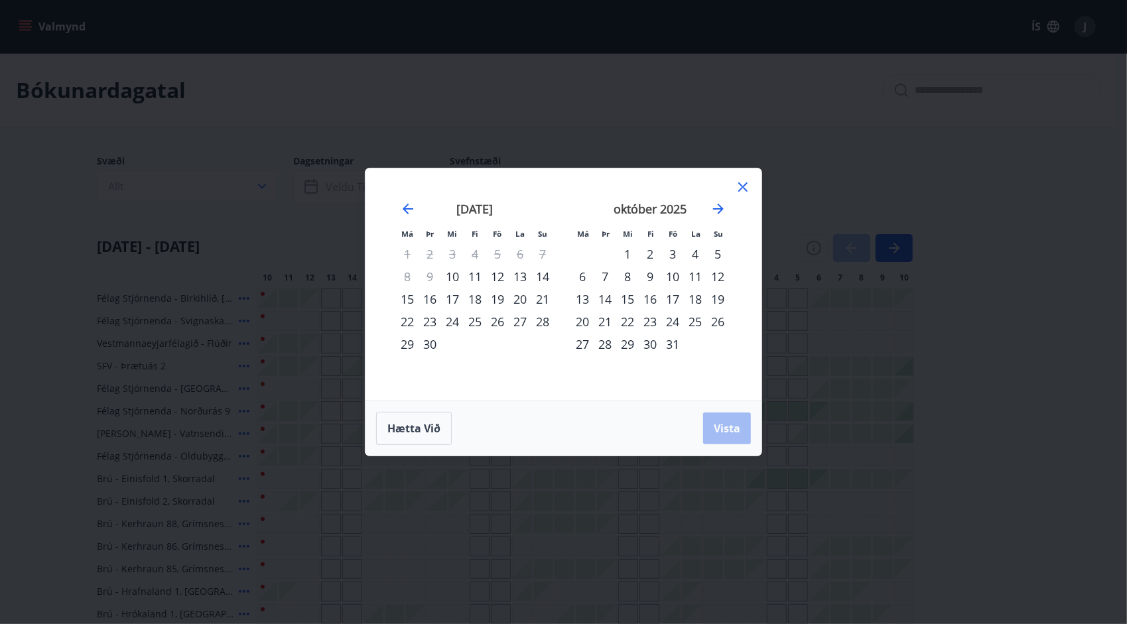
click at [427, 297] on div "16" at bounding box center [429, 299] width 23 height 23
click at [455, 299] on div "17" at bounding box center [452, 299] width 23 height 23
click at [735, 428] on span "Vista" at bounding box center [727, 428] width 27 height 15
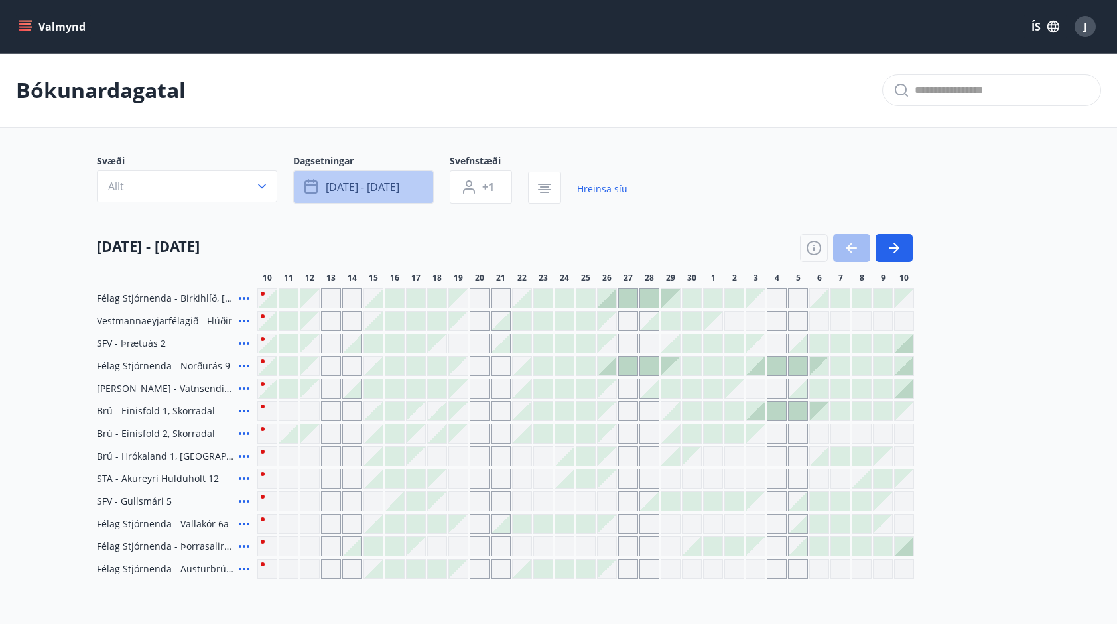
click at [385, 184] on span "sep 16 - sep 17" at bounding box center [363, 187] width 74 height 15
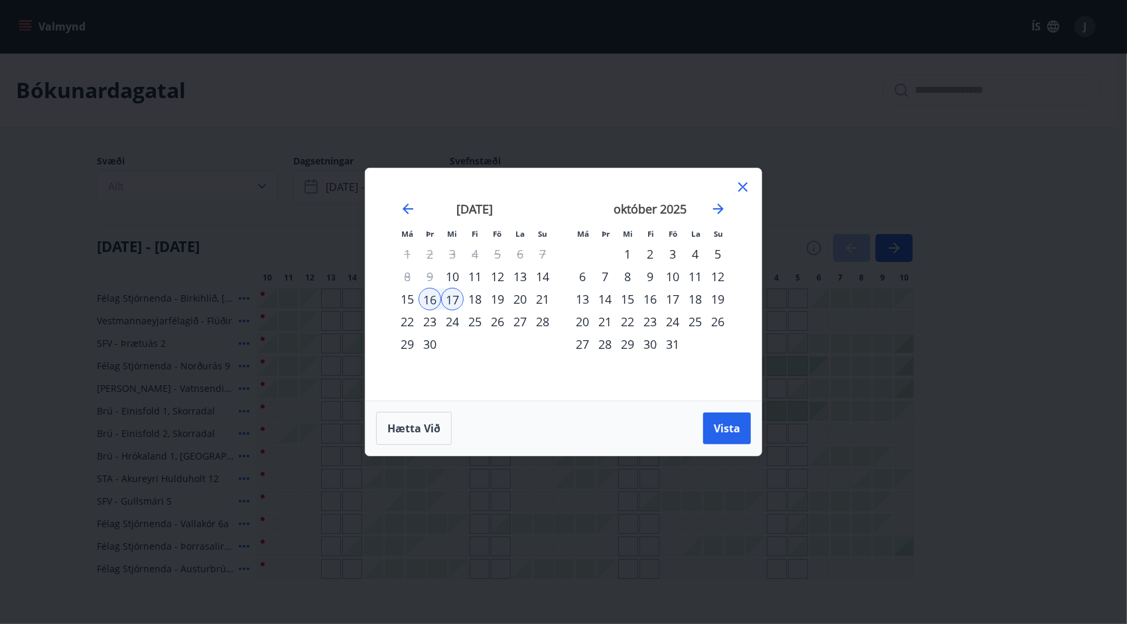
click at [475, 302] on div "18" at bounding box center [475, 299] width 23 height 23
click at [433, 302] on div "16" at bounding box center [429, 299] width 23 height 23
click at [474, 293] on div "18" at bounding box center [475, 299] width 23 height 23
click at [715, 419] on button "Vista" at bounding box center [727, 428] width 48 height 32
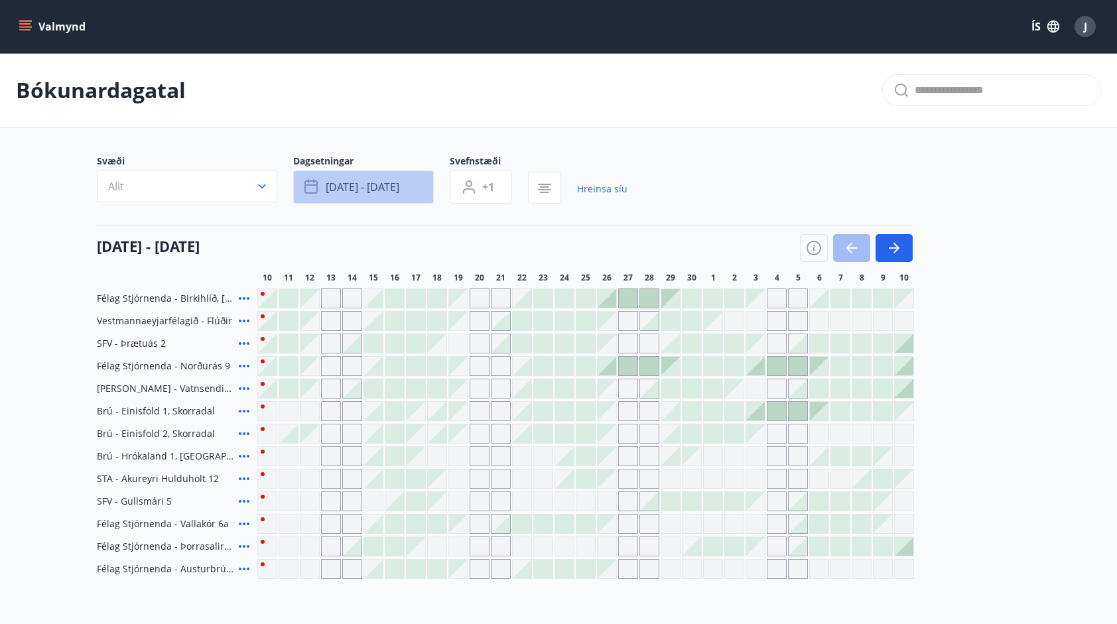
click at [383, 184] on span "sep 16 - sep 18" at bounding box center [363, 187] width 74 height 15
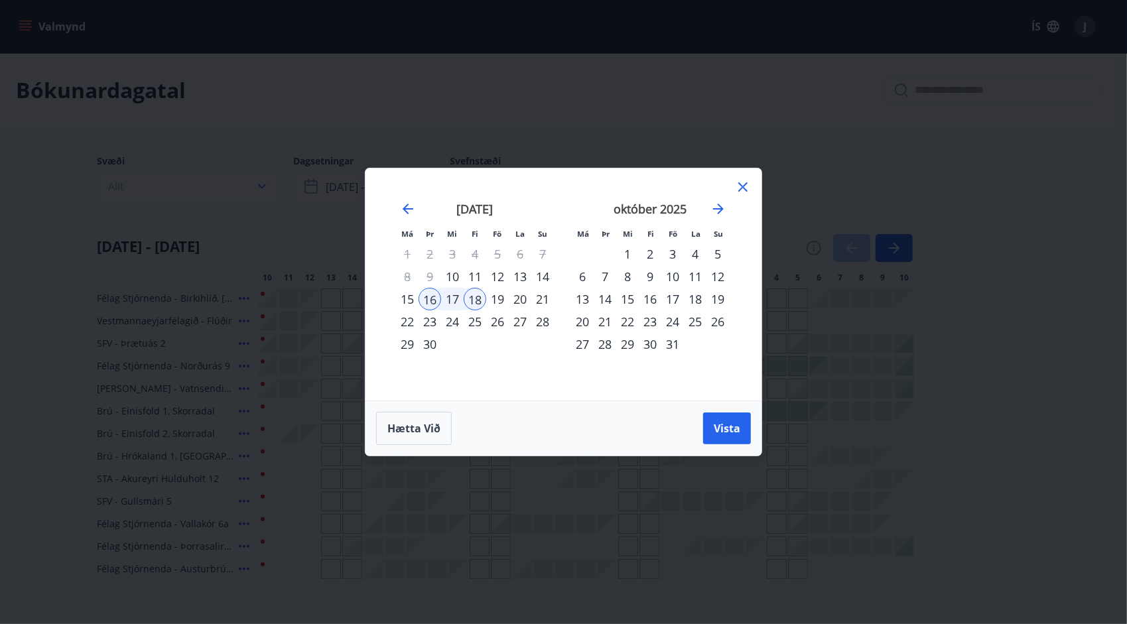
click at [434, 324] on div "23" at bounding box center [429, 321] width 23 height 23
click at [460, 319] on div "24" at bounding box center [452, 321] width 23 height 23
drag, startPoint x: 726, startPoint y: 418, endPoint x: 530, endPoint y: 448, distance: 197.9
click at [726, 418] on button "Vista" at bounding box center [727, 428] width 48 height 32
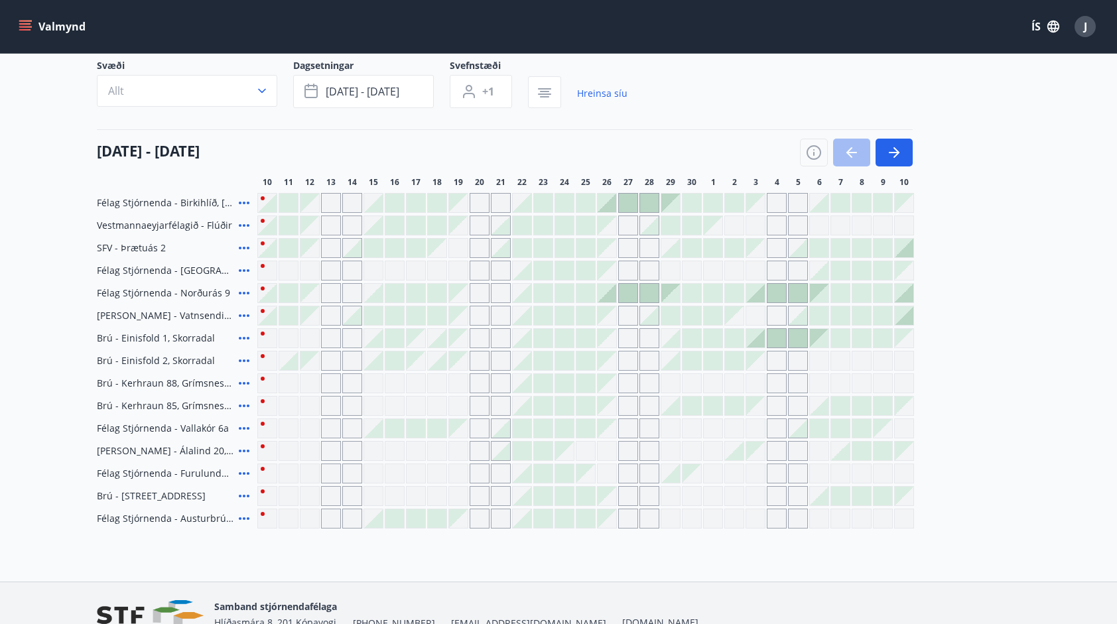
scroll to position [66, 0]
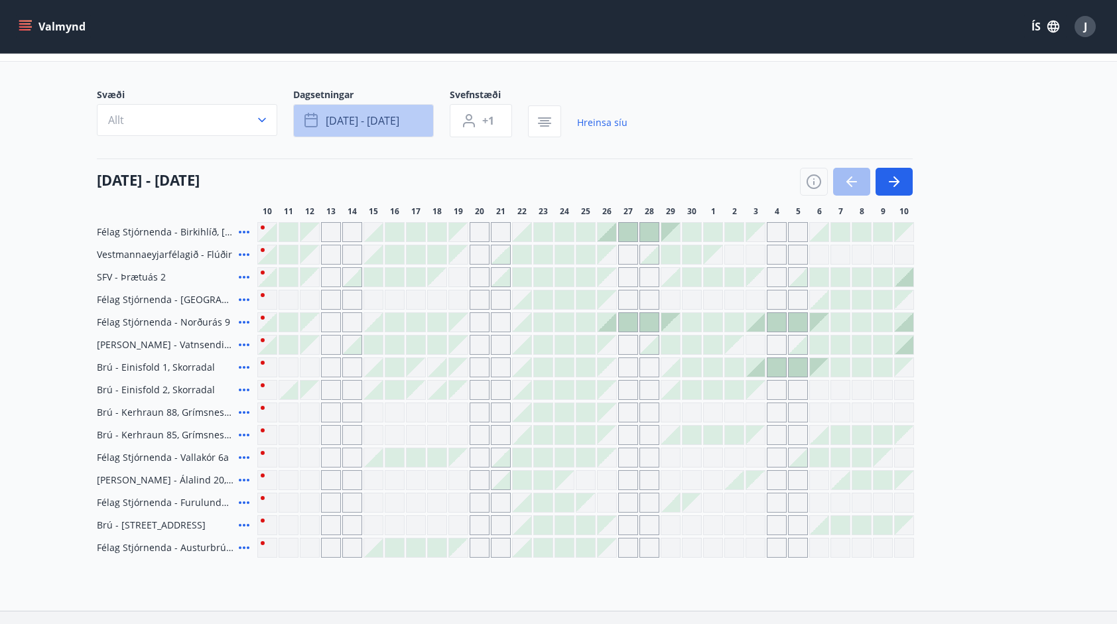
click at [361, 115] on span "sep 23 - sep 24" at bounding box center [363, 120] width 74 height 15
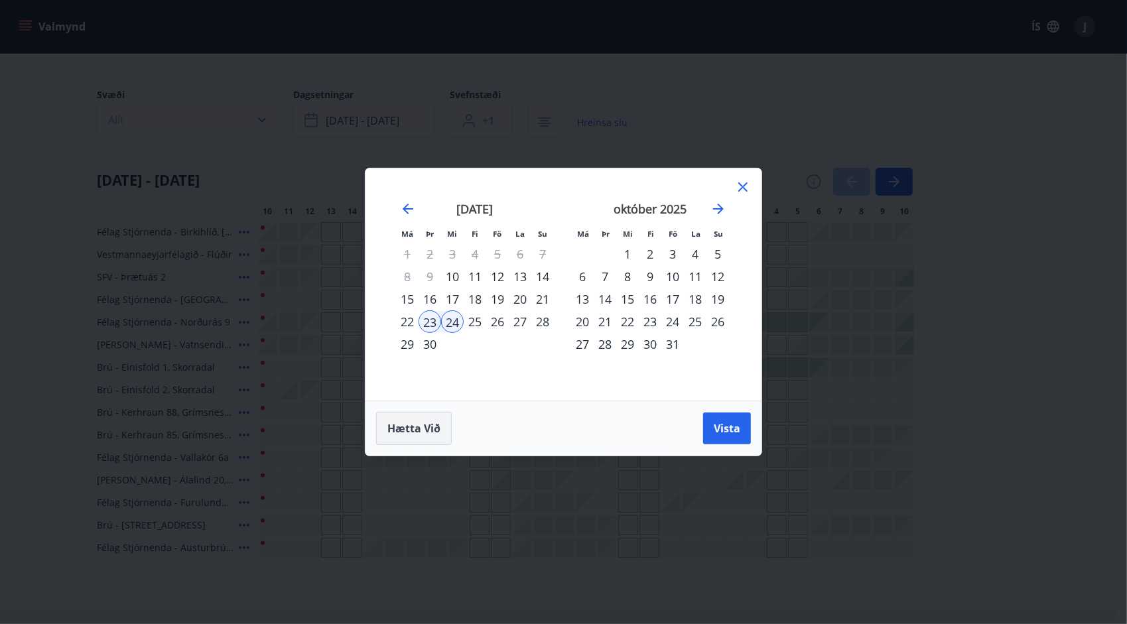
drag, startPoint x: 420, startPoint y: 418, endPoint x: 422, endPoint y: 426, distance: 8.1
click at [420, 421] on button "Hætta við" at bounding box center [414, 428] width 76 height 33
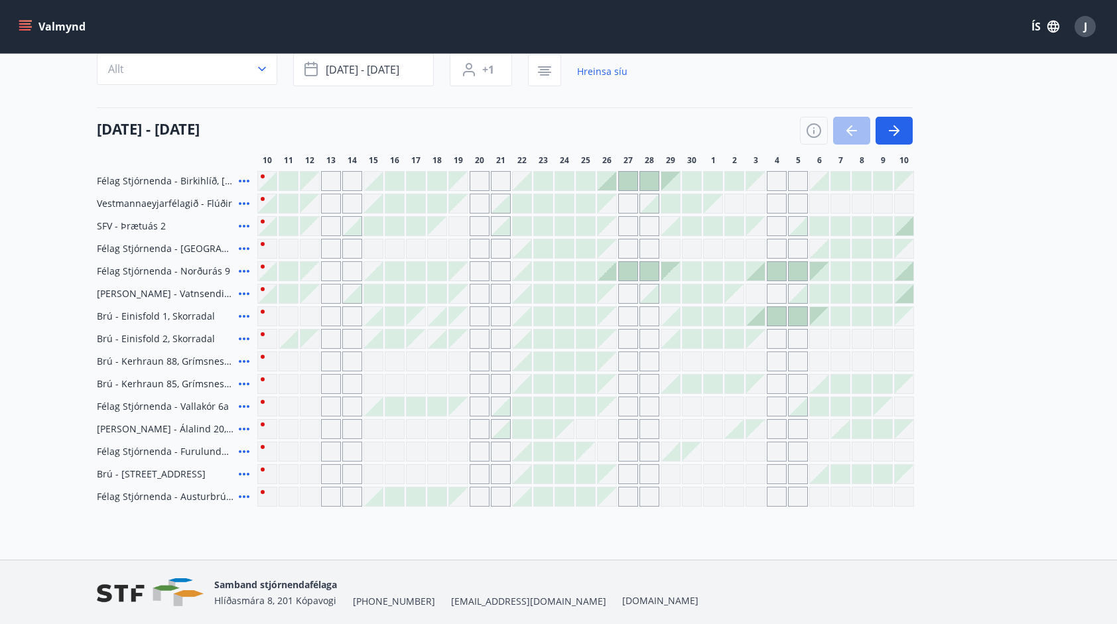
scroll to position [97, 0]
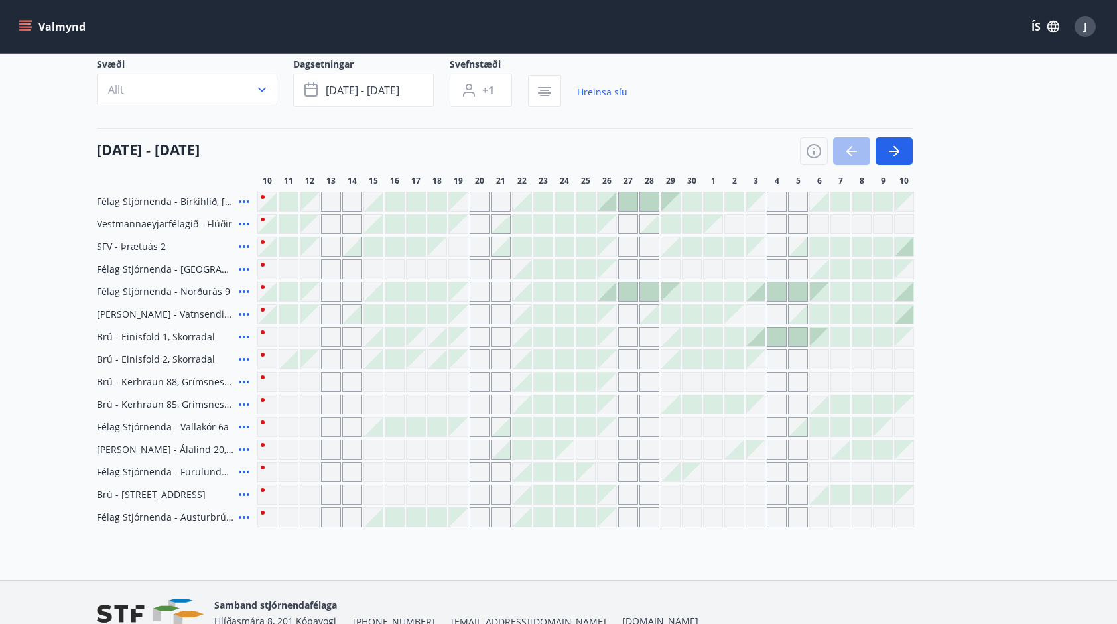
drag, startPoint x: 710, startPoint y: 440, endPoint x: 642, endPoint y: 179, distance: 270.1
click at [711, 440] on div "Gráir dagar eru ekki bókanlegir" at bounding box center [713, 450] width 20 height 20
click at [173, 93] on button "Allt" at bounding box center [187, 90] width 180 height 32
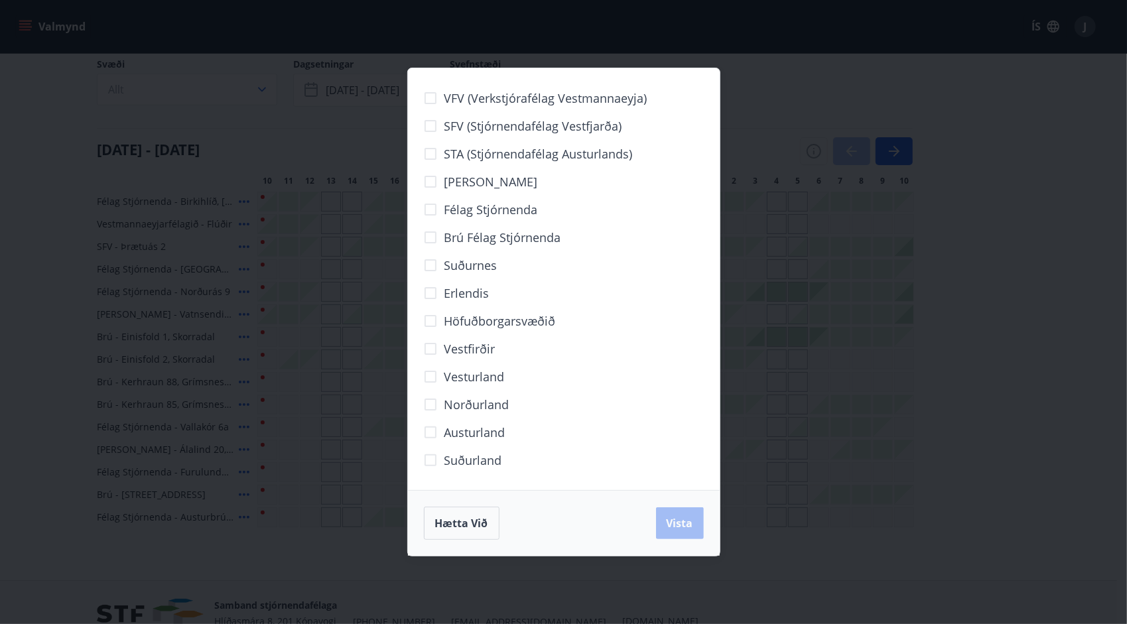
drag, startPoint x: 871, startPoint y: 407, endPoint x: 854, endPoint y: 458, distance: 53.7
click at [856, 456] on div "VFV (Verkstjórafélag Vestmannaeyja) SFV (Stjórnendafélag Vestfjarða) STA (Stjór…" at bounding box center [563, 312] width 1127 height 624
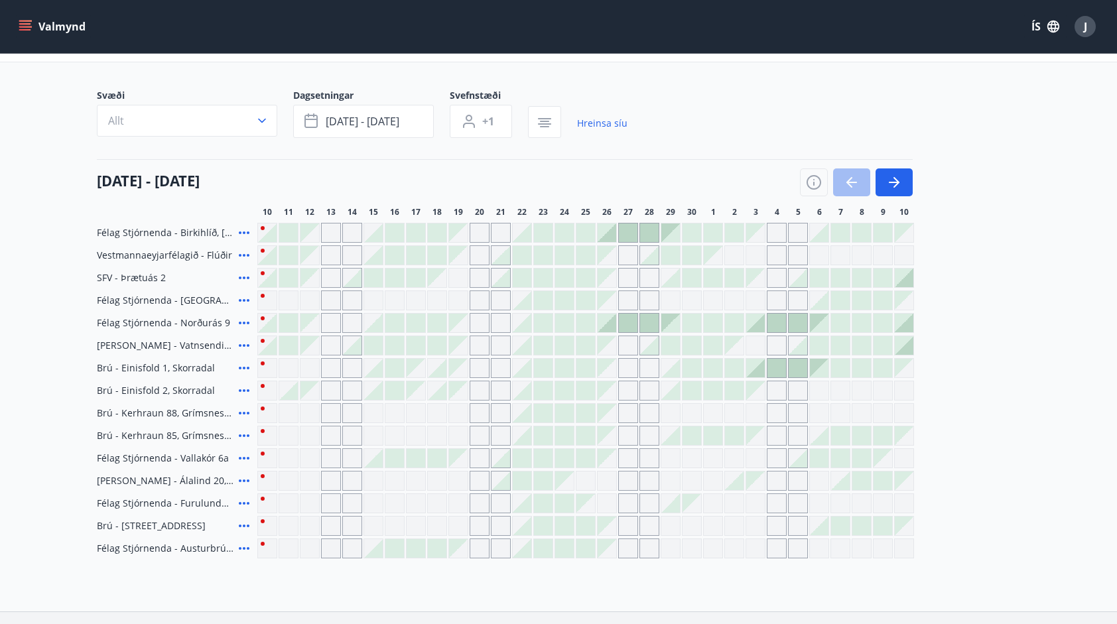
scroll to position [0, 0]
